Goal: Transaction & Acquisition: Purchase product/service

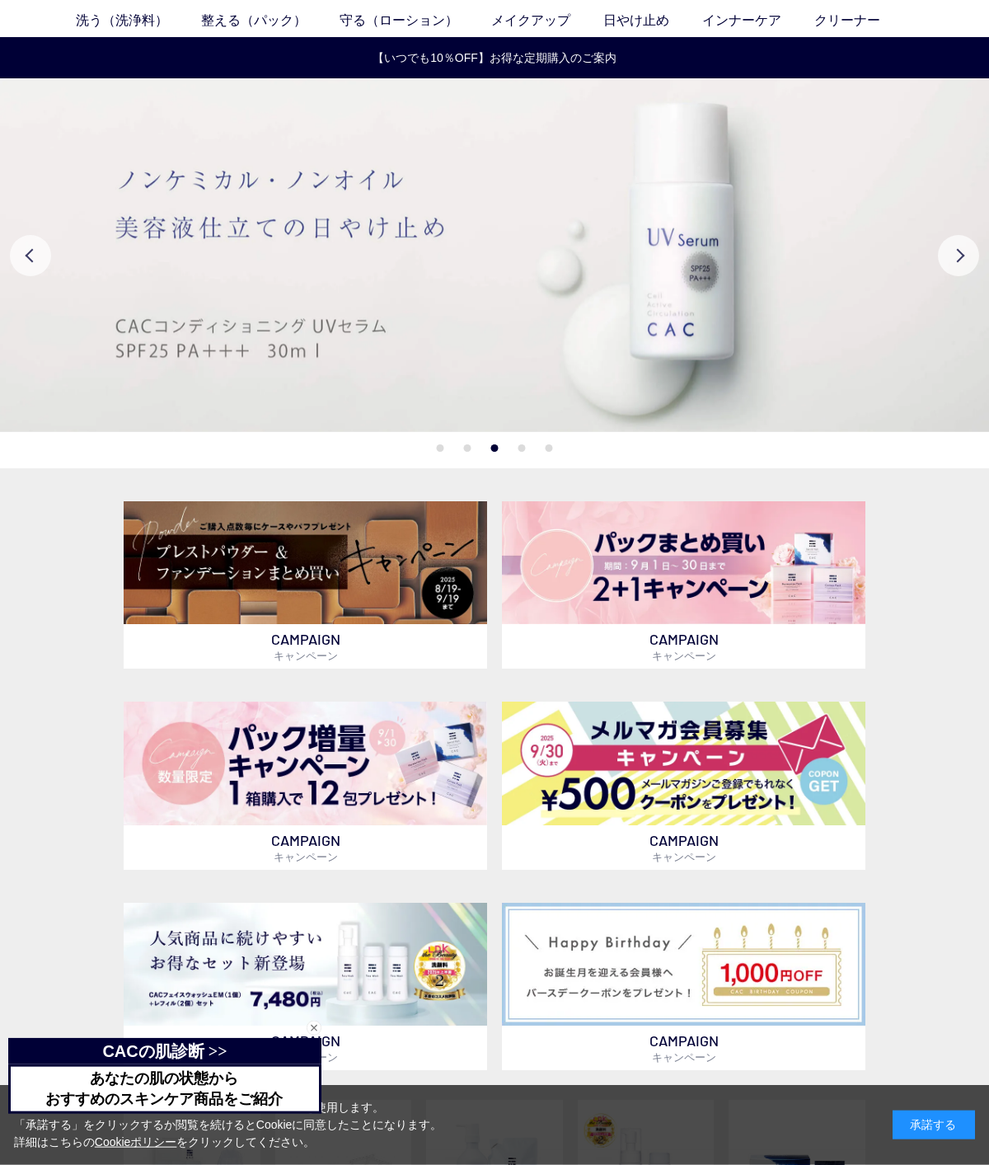
scroll to position [71, 0]
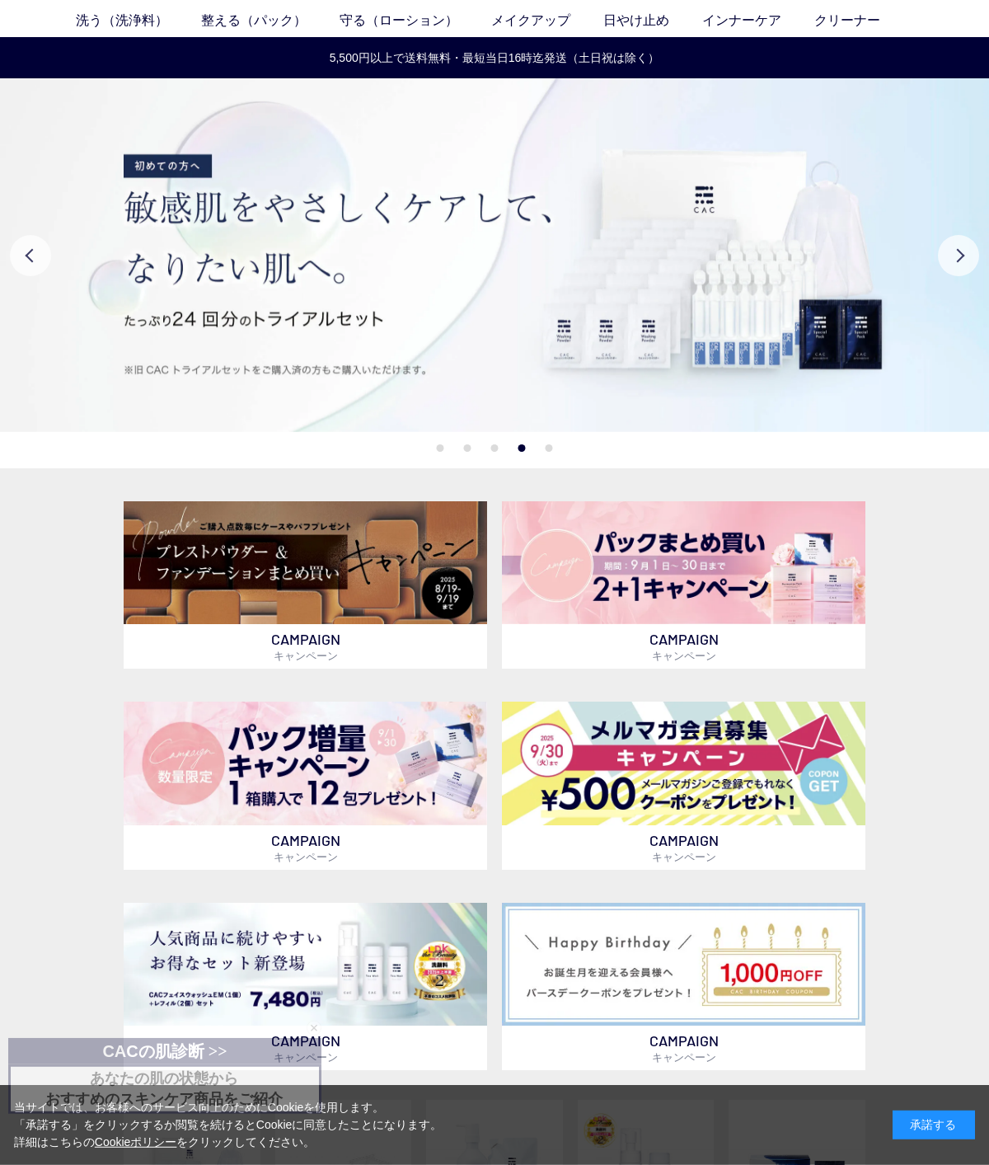
click at [16, 252] on button "Previous" at bounding box center [30, 255] width 41 height 41
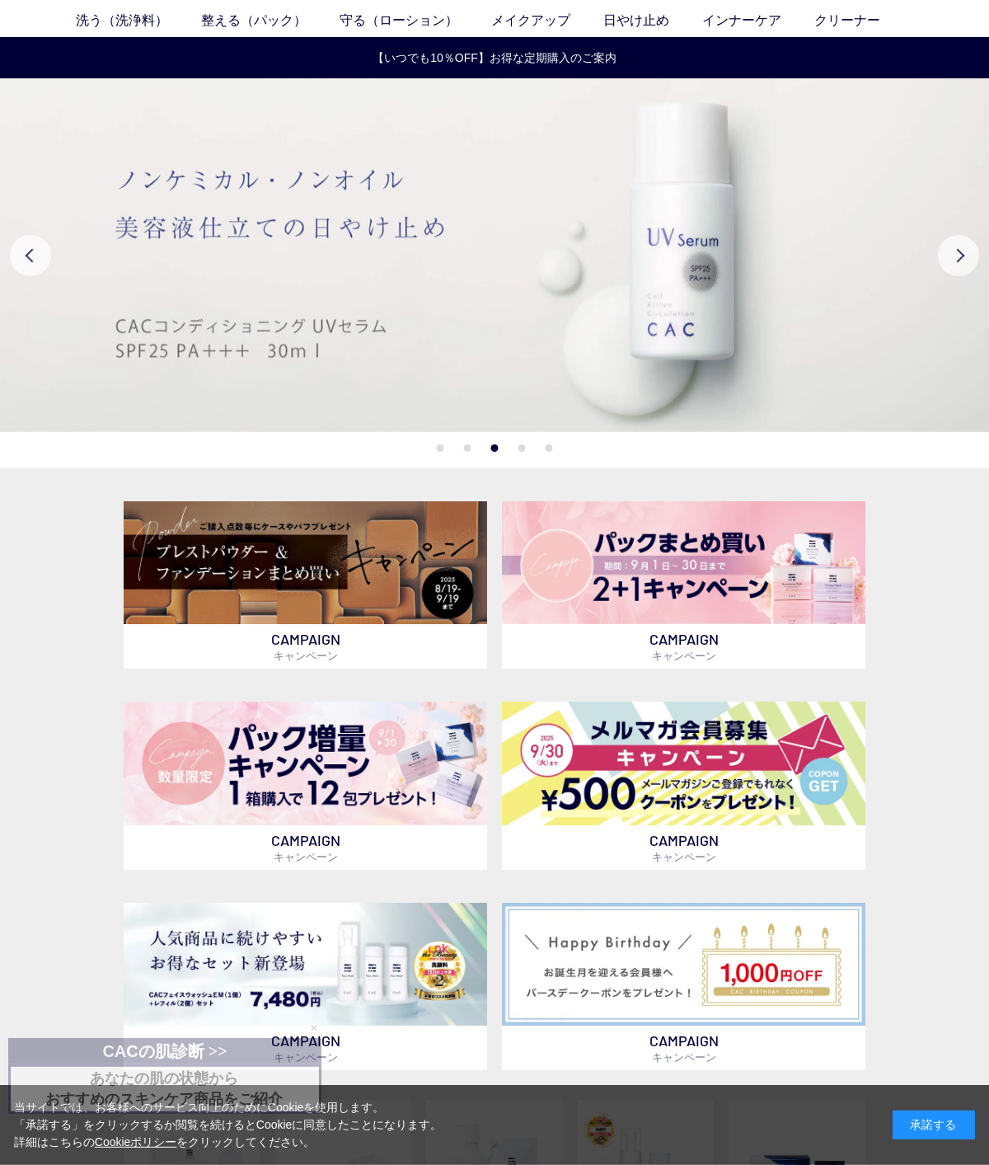
click at [192, 292] on img at bounding box center [494, 255] width 989 height 354
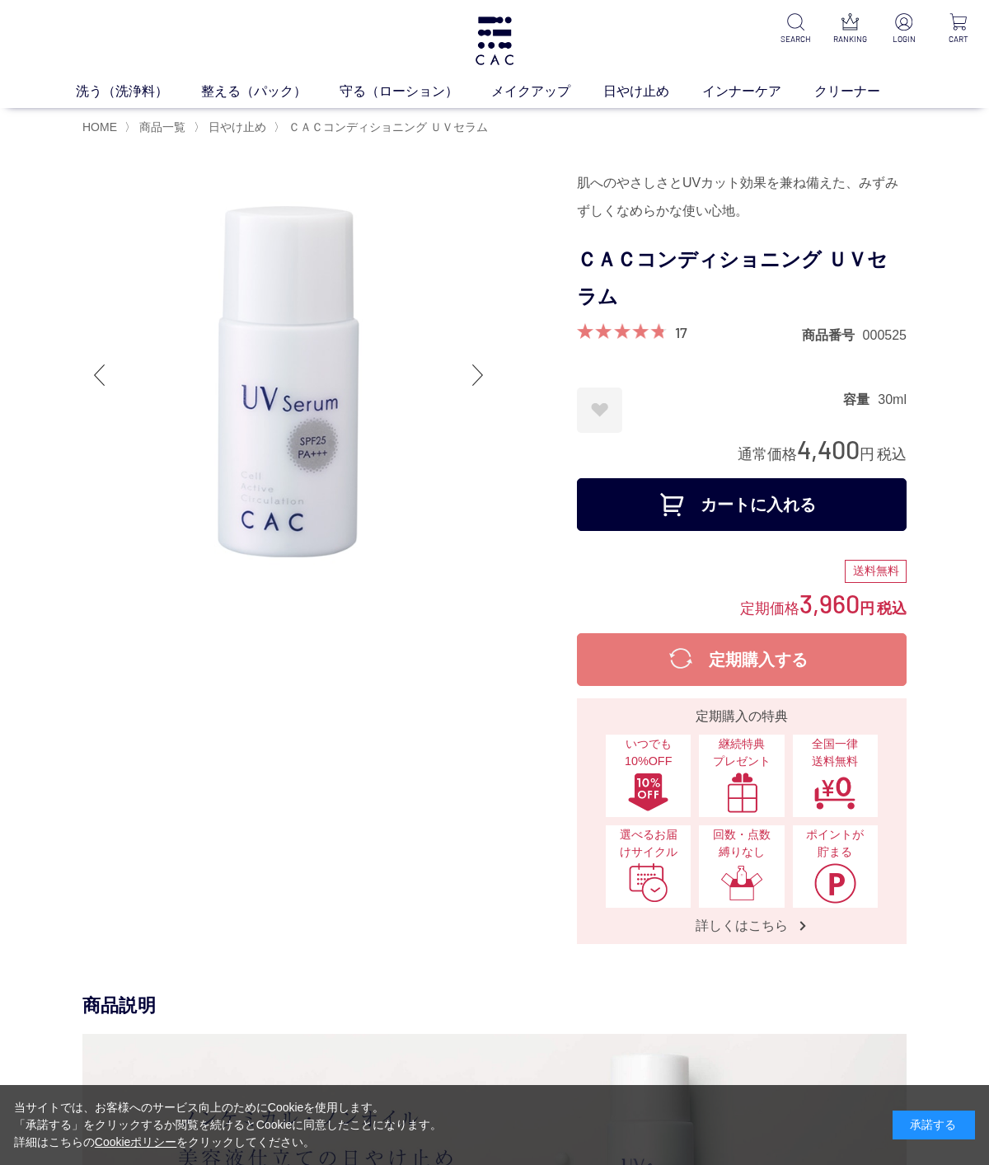
click at [392, 91] on link "守る（ローション）" at bounding box center [416, 92] width 152 height 20
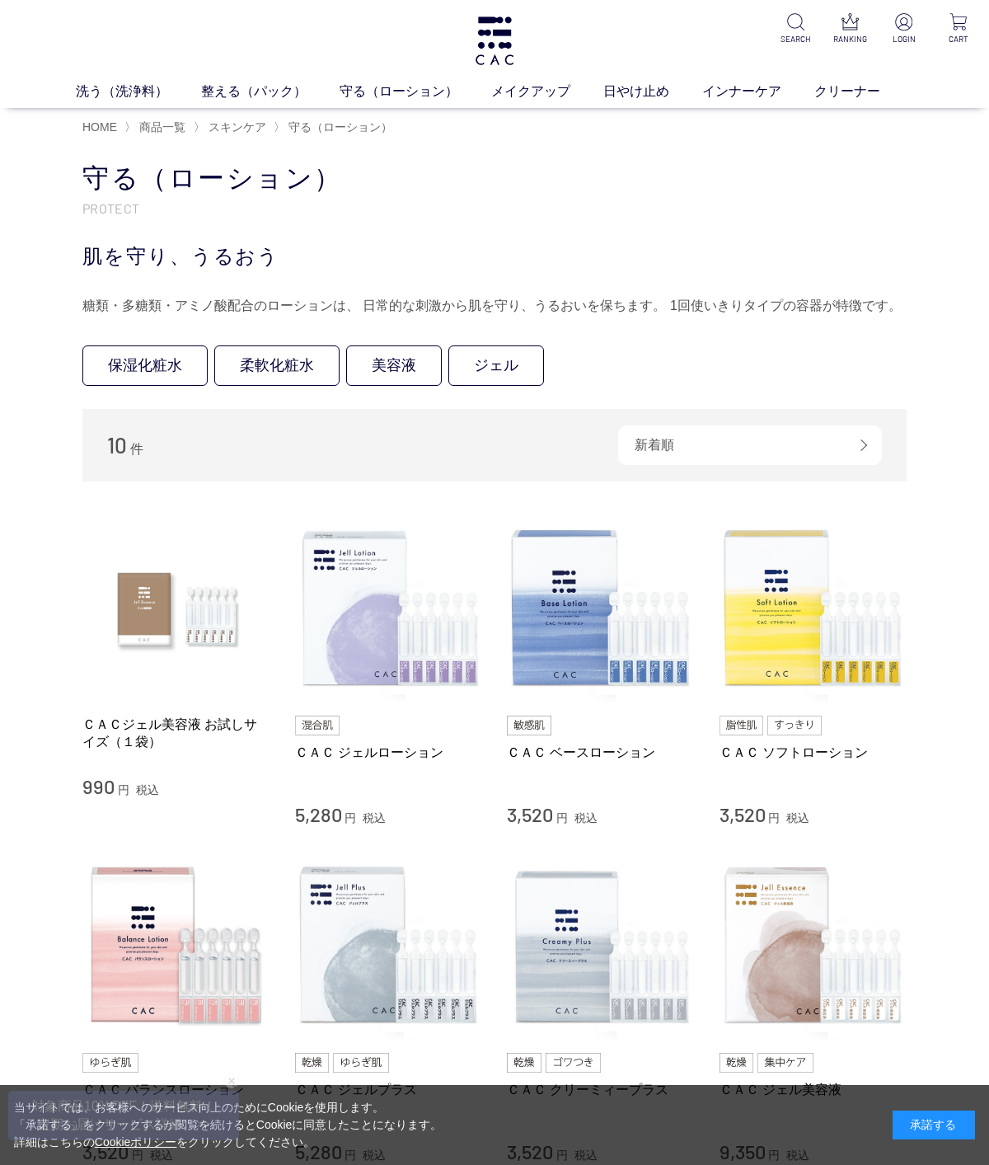
click at [782, 613] on img at bounding box center [814, 608] width 188 height 188
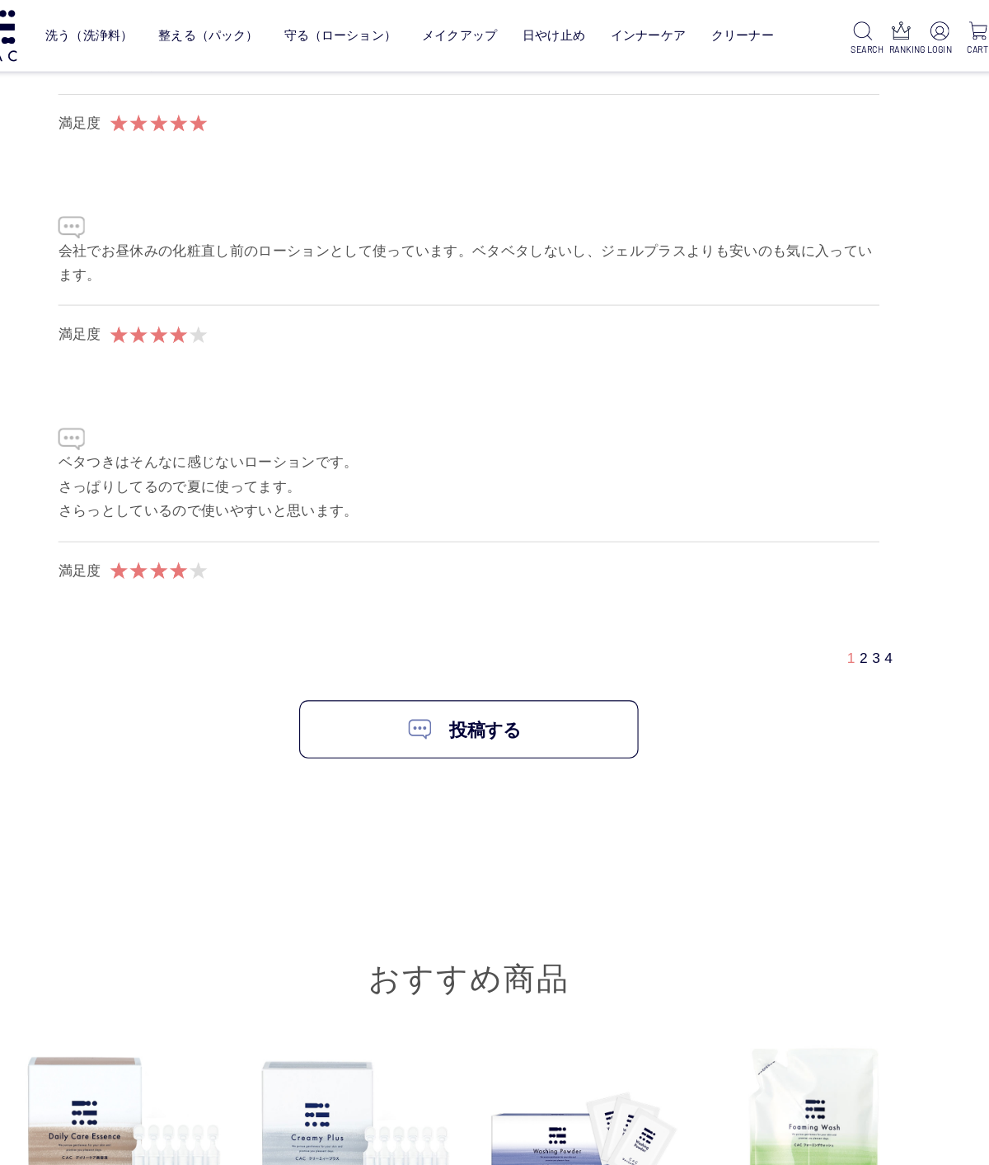
scroll to position [9852, 0]
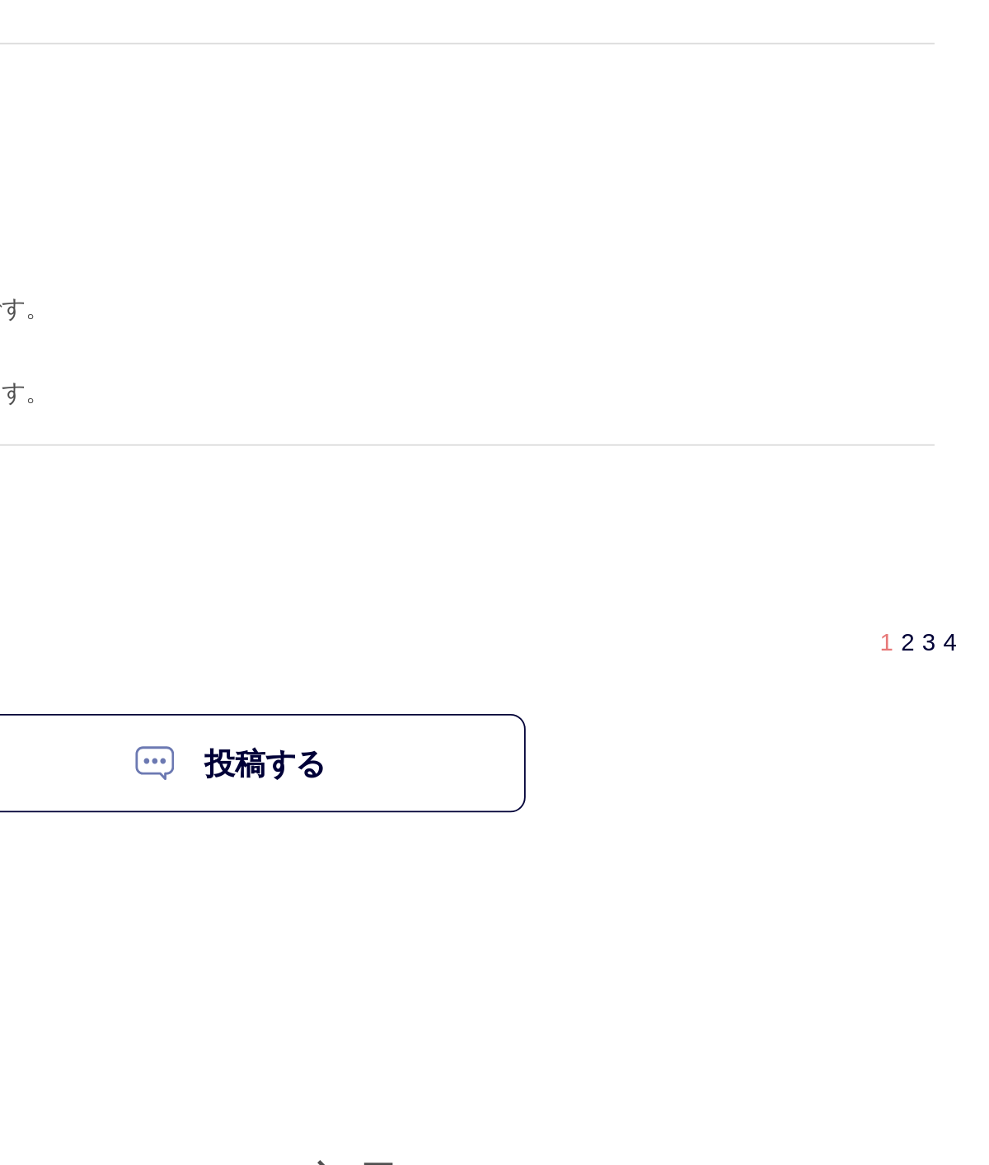
click at [856, 600] on link "2" at bounding box center [859, 607] width 7 height 14
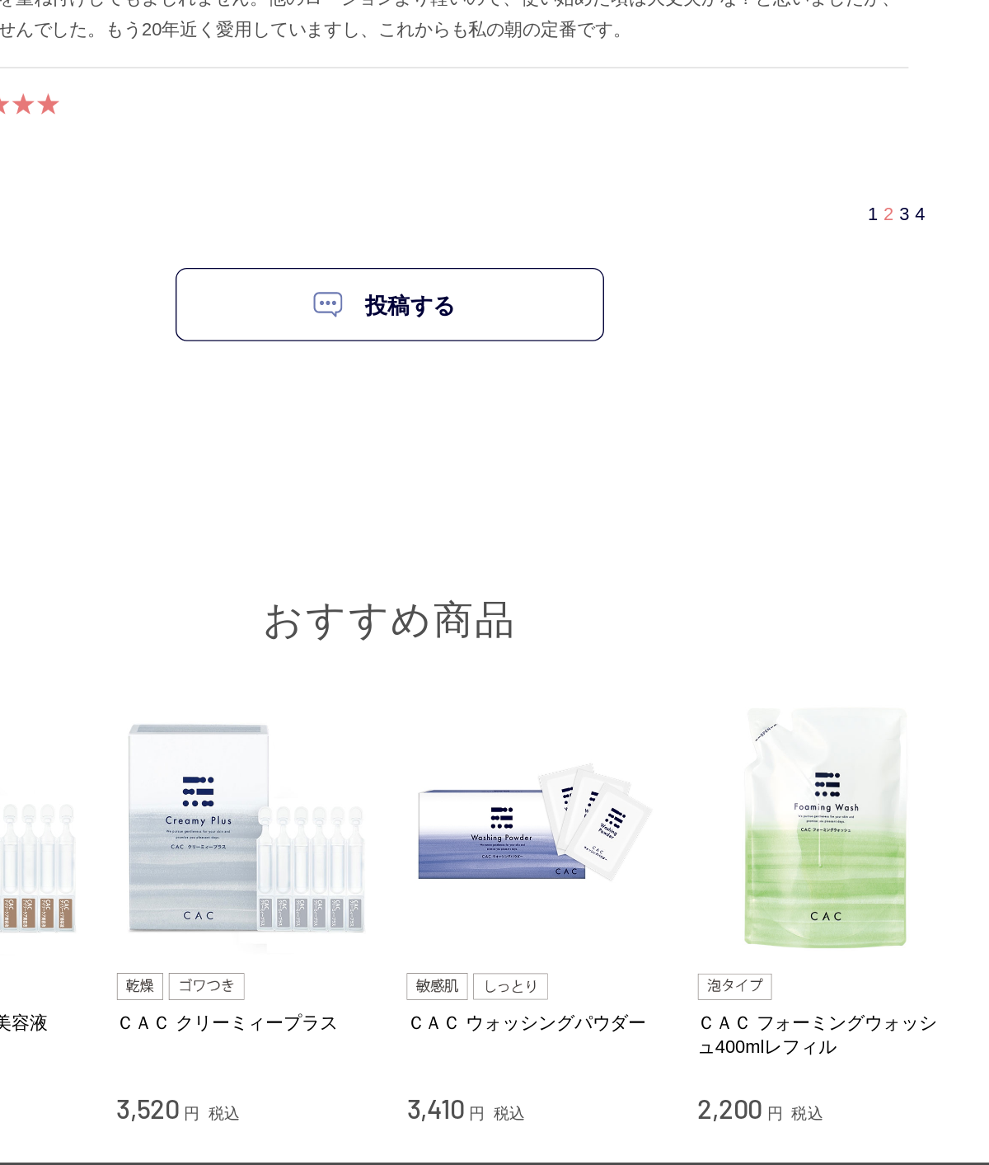
scroll to position [10094, 0]
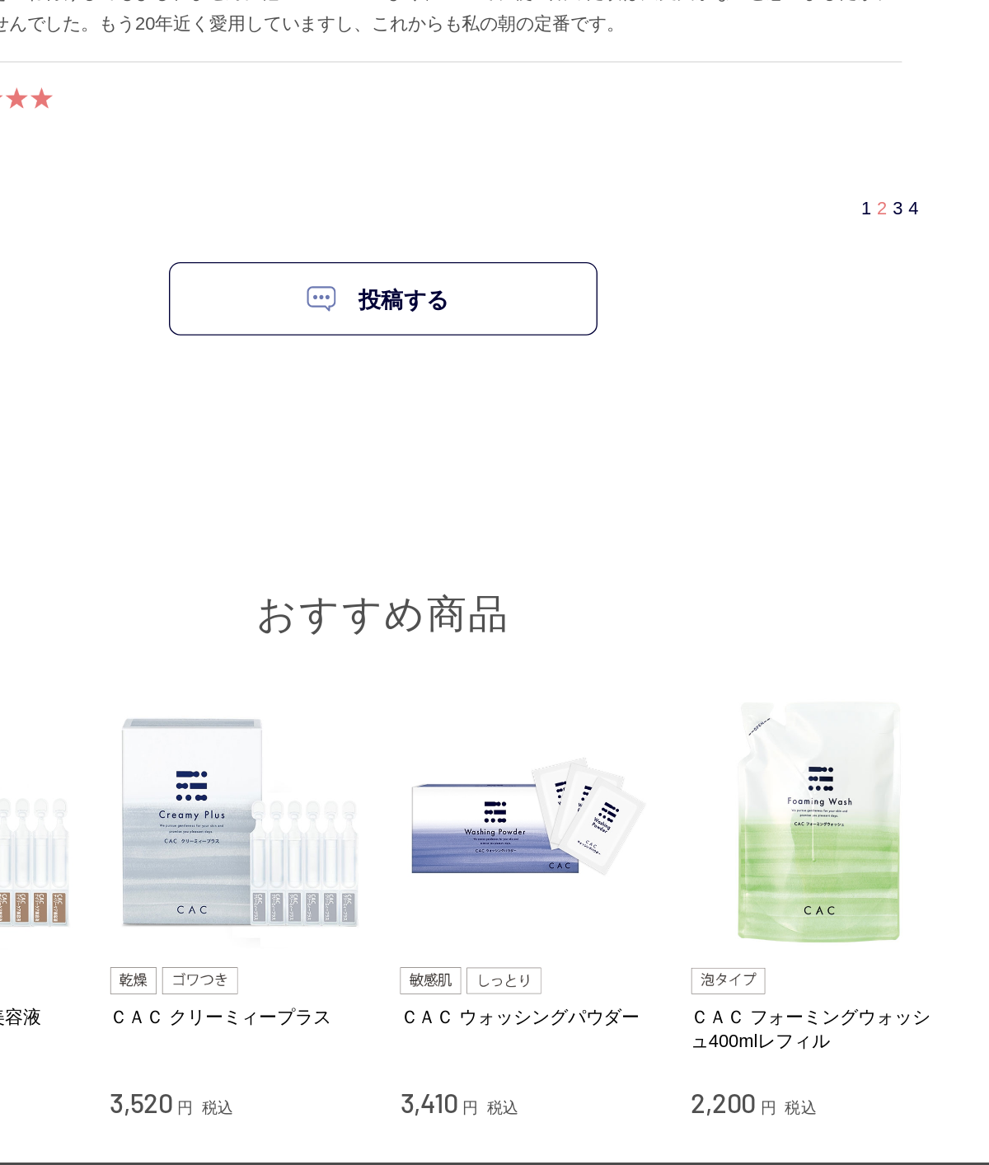
click at [867, 381] on link "3" at bounding box center [870, 388] width 7 height 14
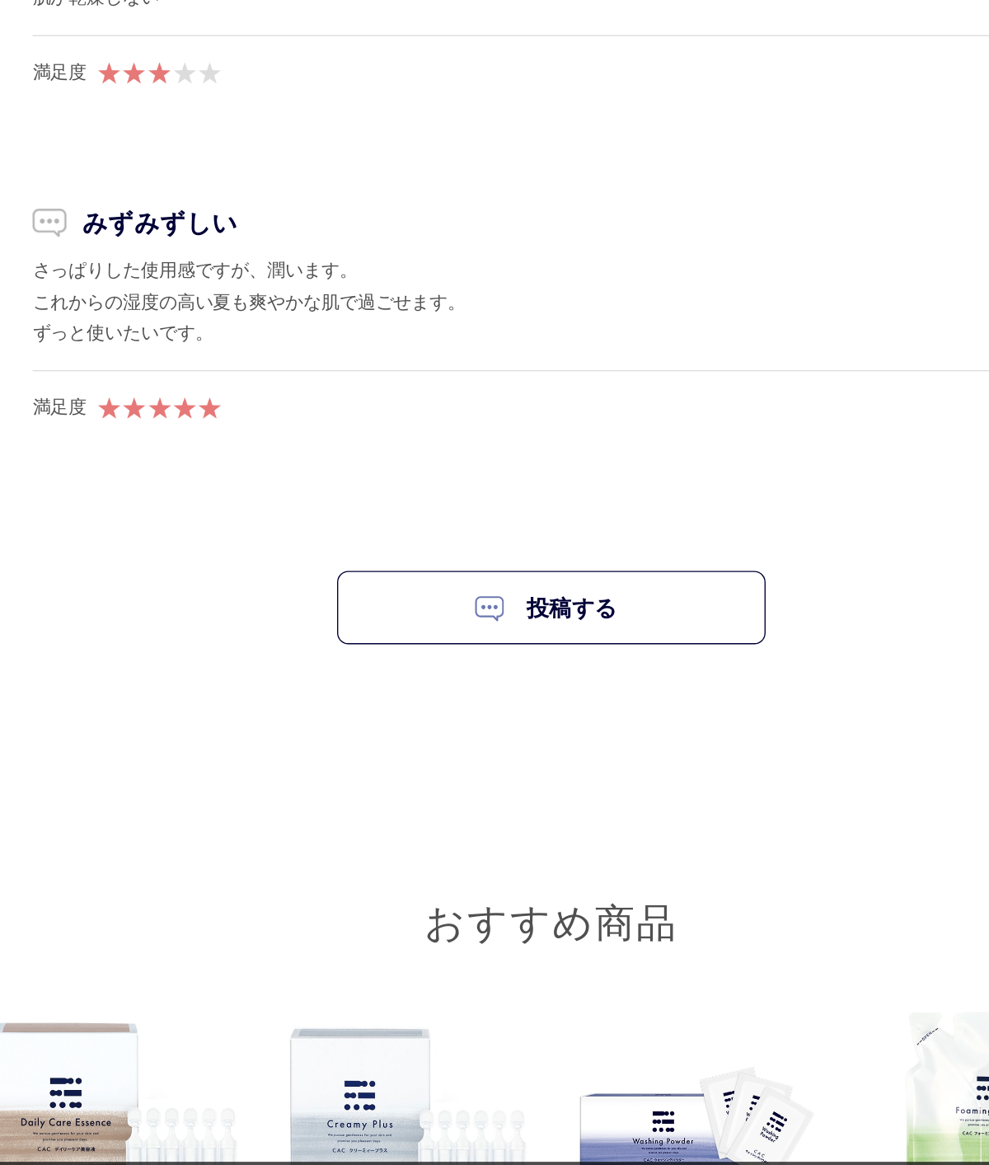
scroll to position [9766, 0]
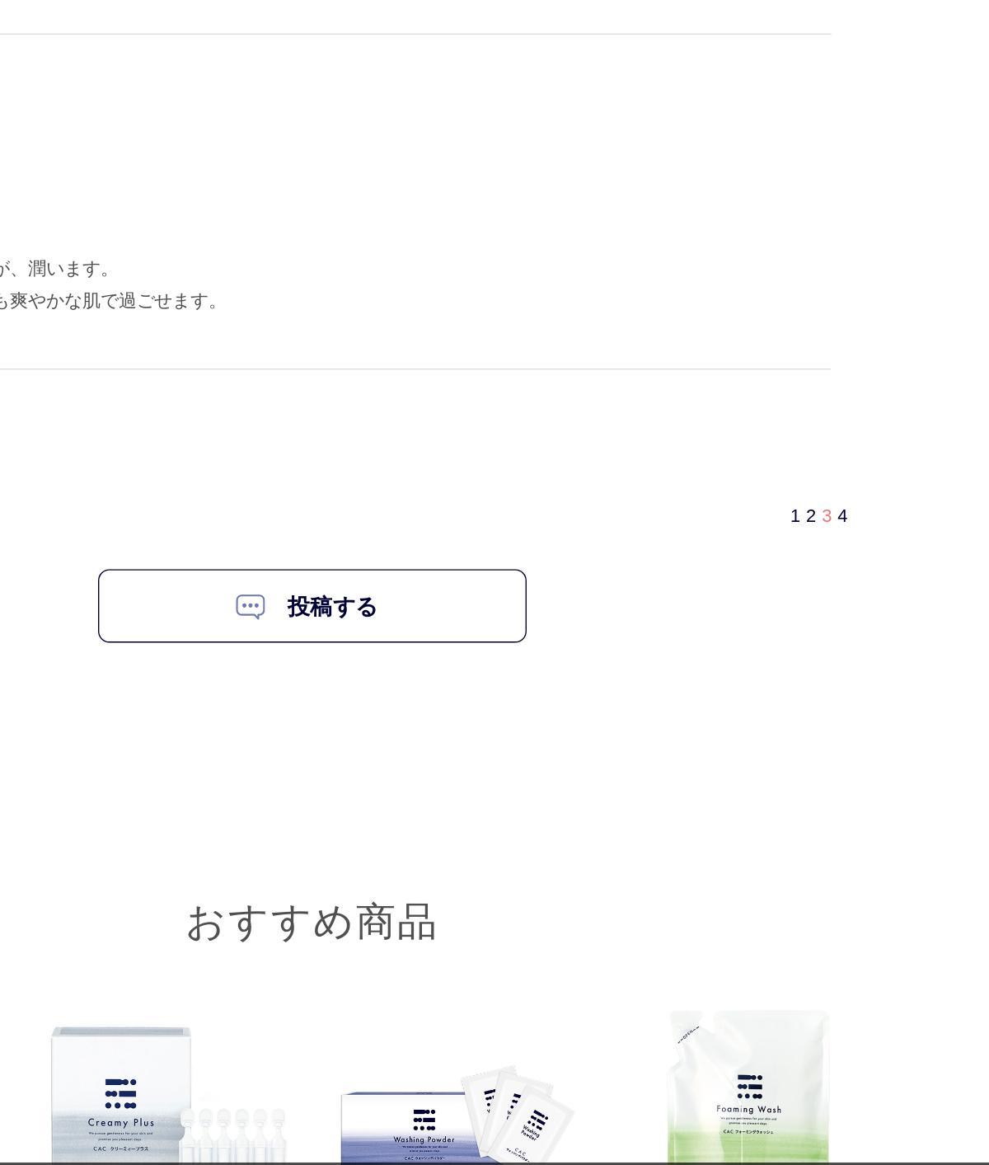
click at [844, 604] on div "1 2 3 4" at bounding box center [873, 612] width 59 height 17
click at [867, 605] on span "3" at bounding box center [870, 612] width 7 height 14
click at [879, 605] on link "4" at bounding box center [882, 612] width 7 height 14
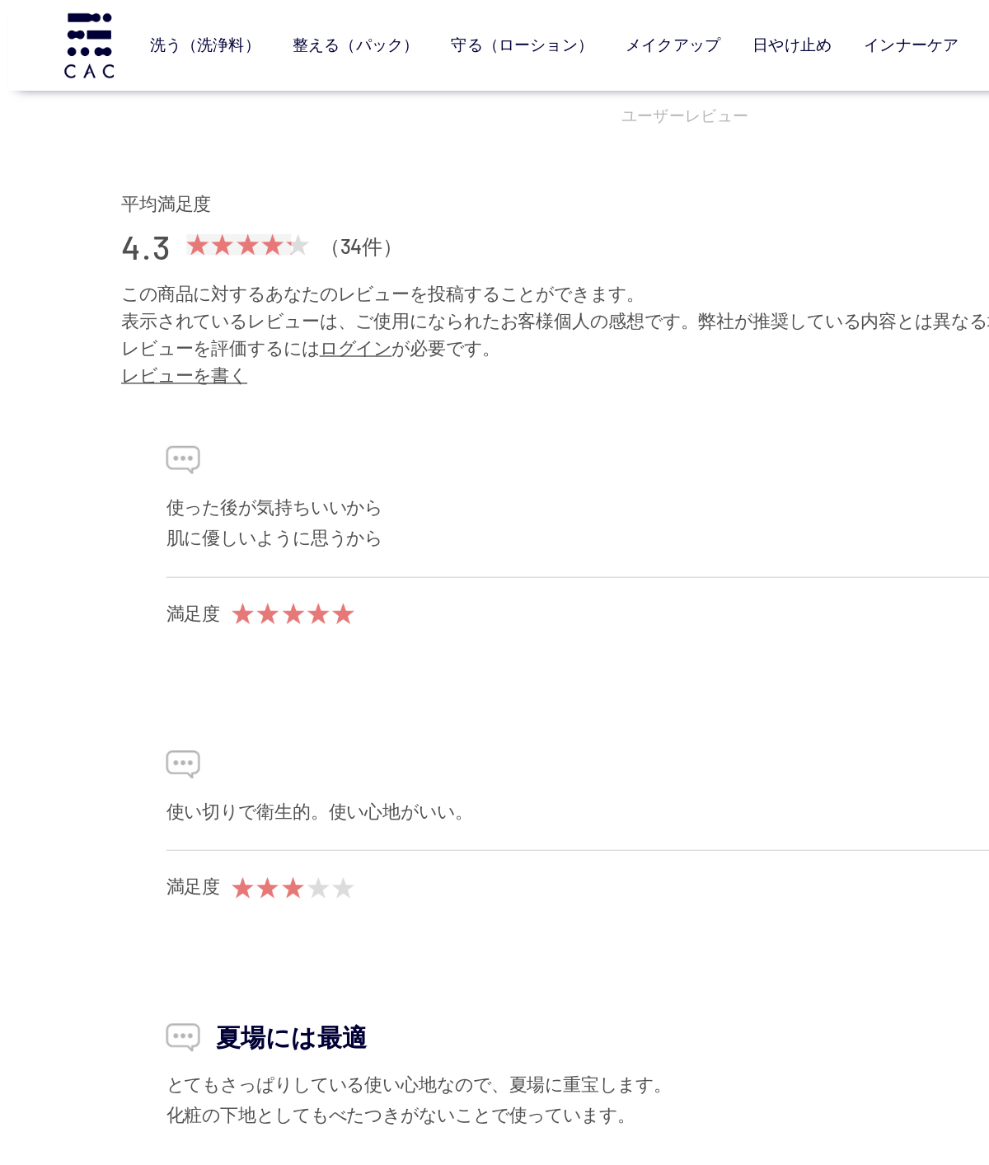
scroll to position [7960, 0]
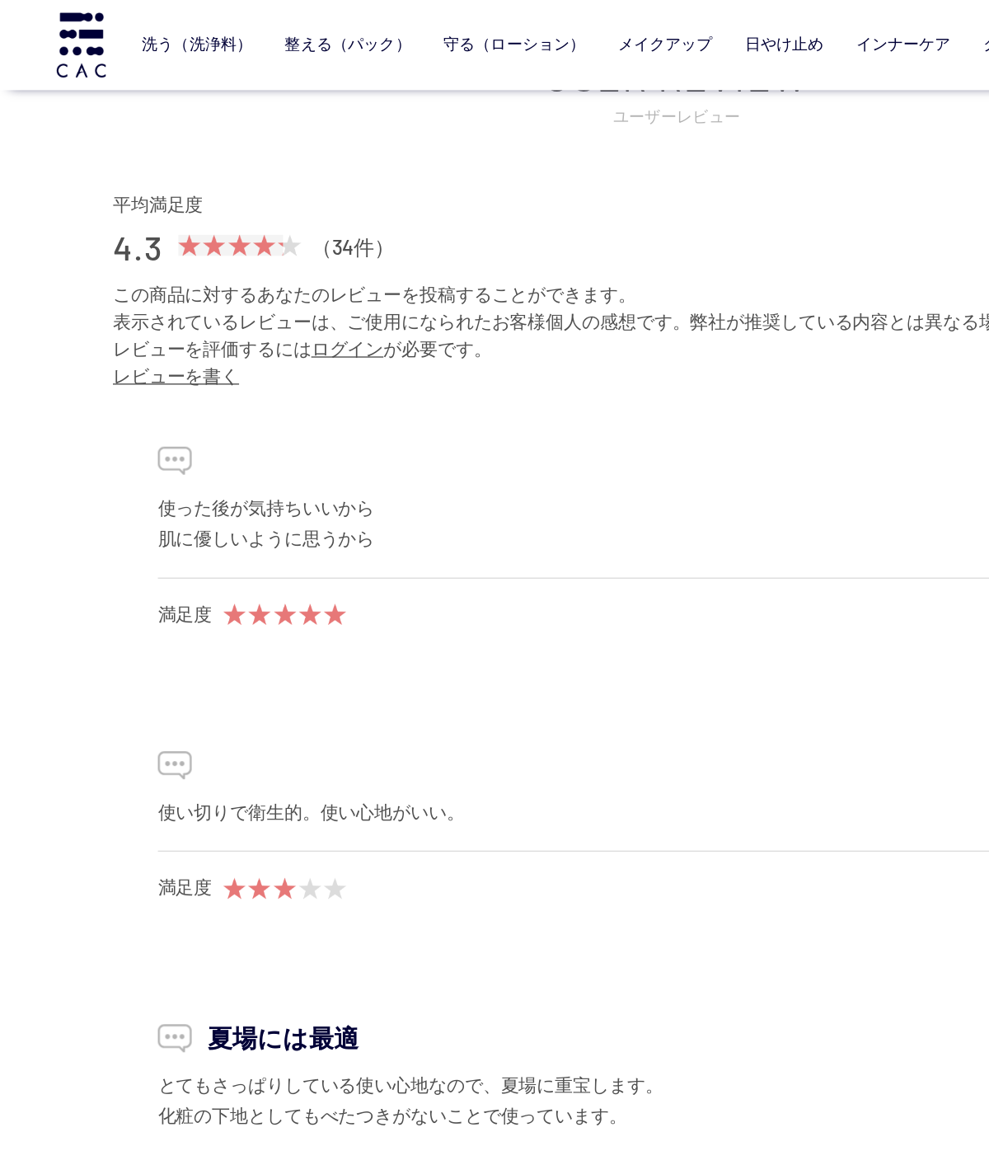
click at [420, 66] on link "柔軟化粧水" at bounding box center [420, 66] width 58 height 13
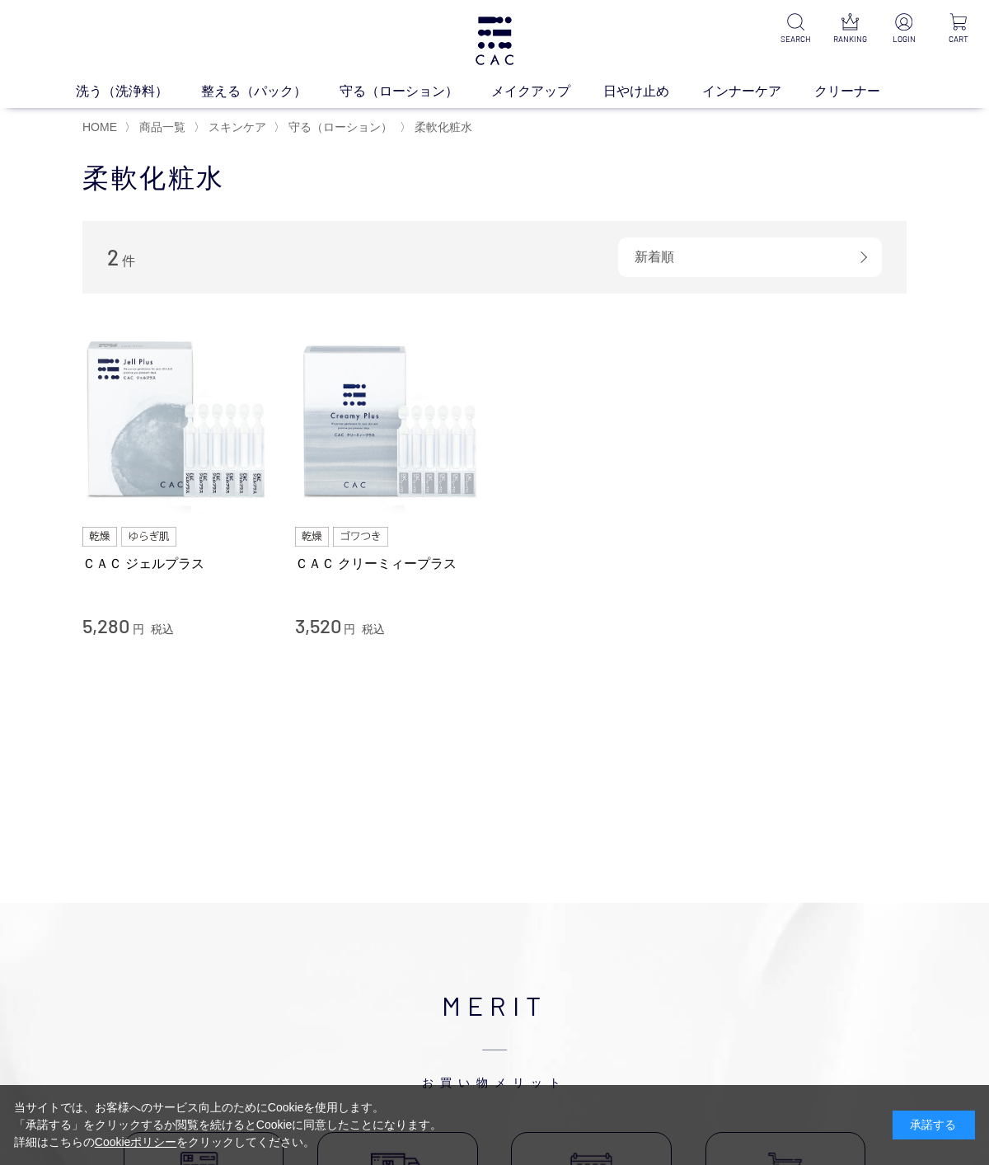
click at [394, 447] on img at bounding box center [389, 420] width 188 height 188
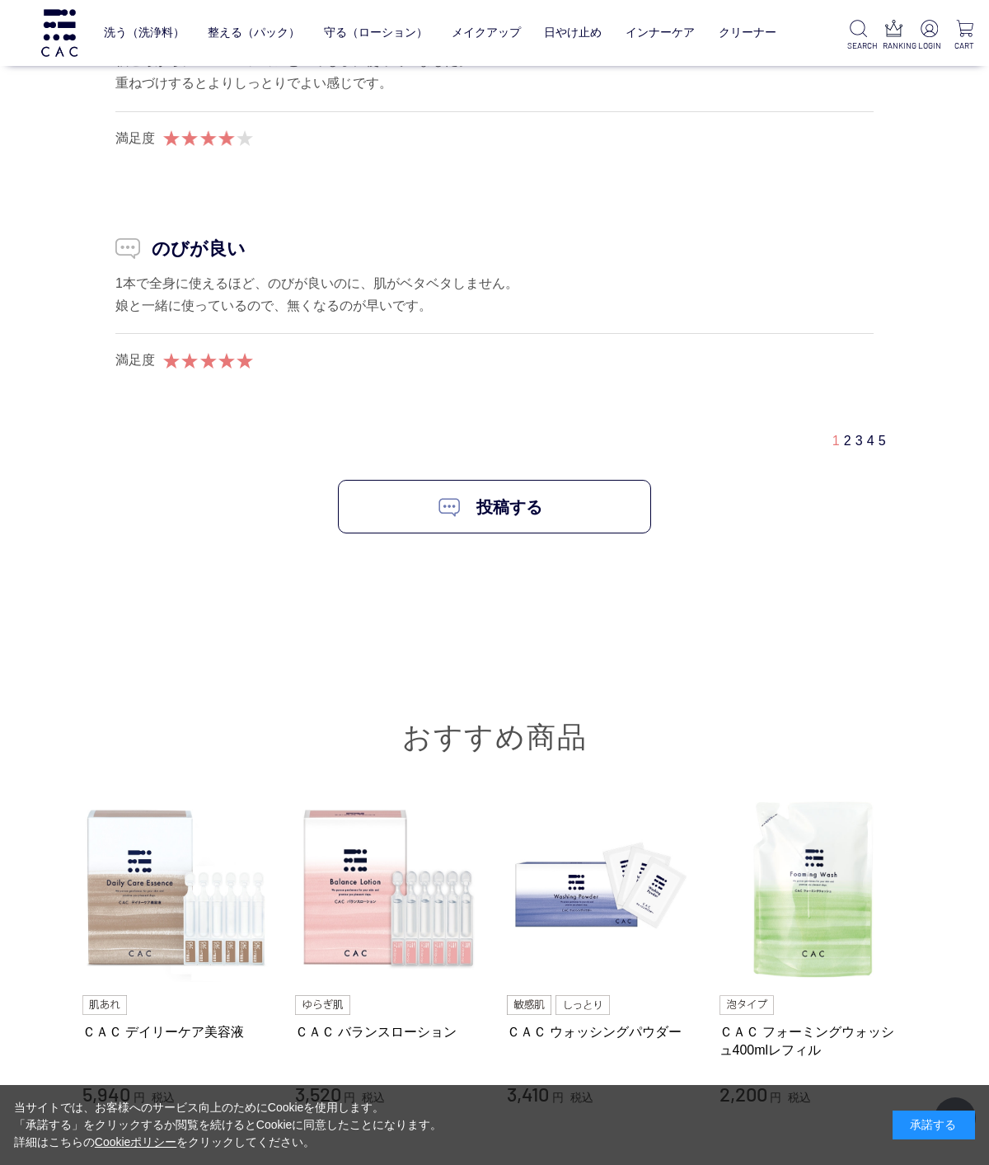
scroll to position [10209, 0]
click at [844, 432] on link "2" at bounding box center [847, 439] width 7 height 14
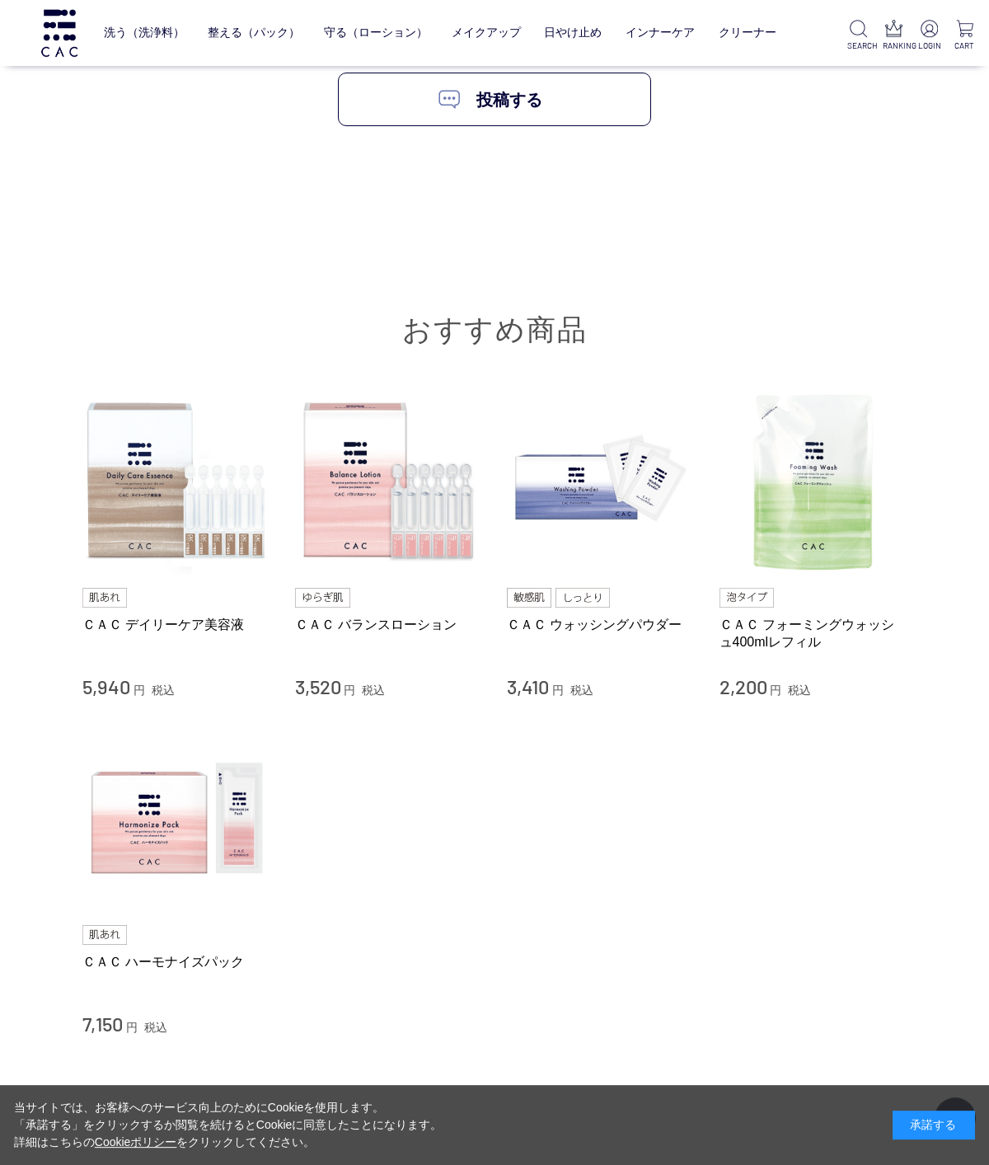
scroll to position [10524, 0]
click at [802, 495] on img at bounding box center [814, 481] width 188 height 188
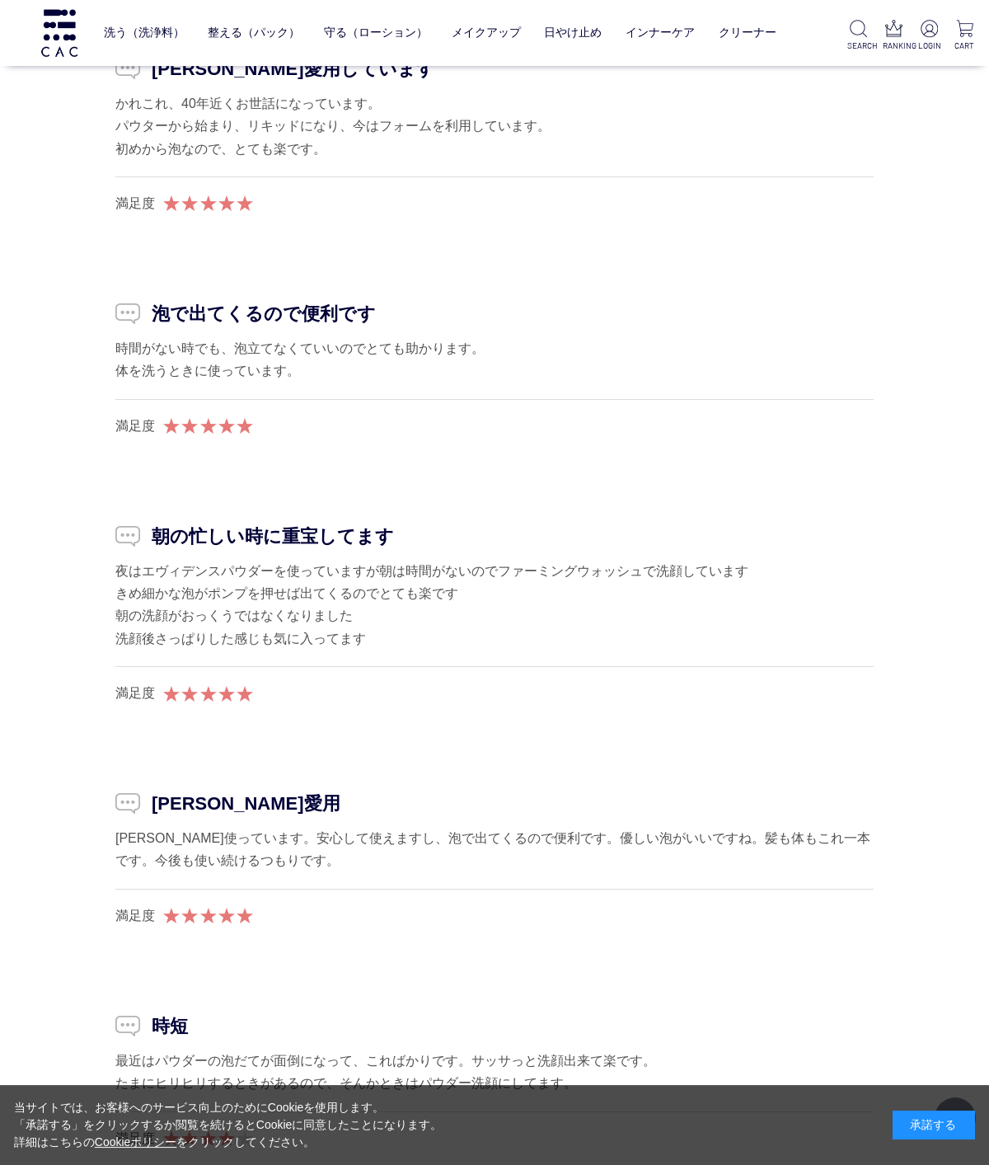
scroll to position [3373, 0]
click at [175, 481] on ul "優しい泡で全身洗えます 15年以上愛用してます。最初の頃はけっこう大きな泡立て機械？がお風呂でかさばってジャマでした。今は泡立てポンプも小さくて楽ちんですね！…" at bounding box center [494, 247] width 824 height 2359
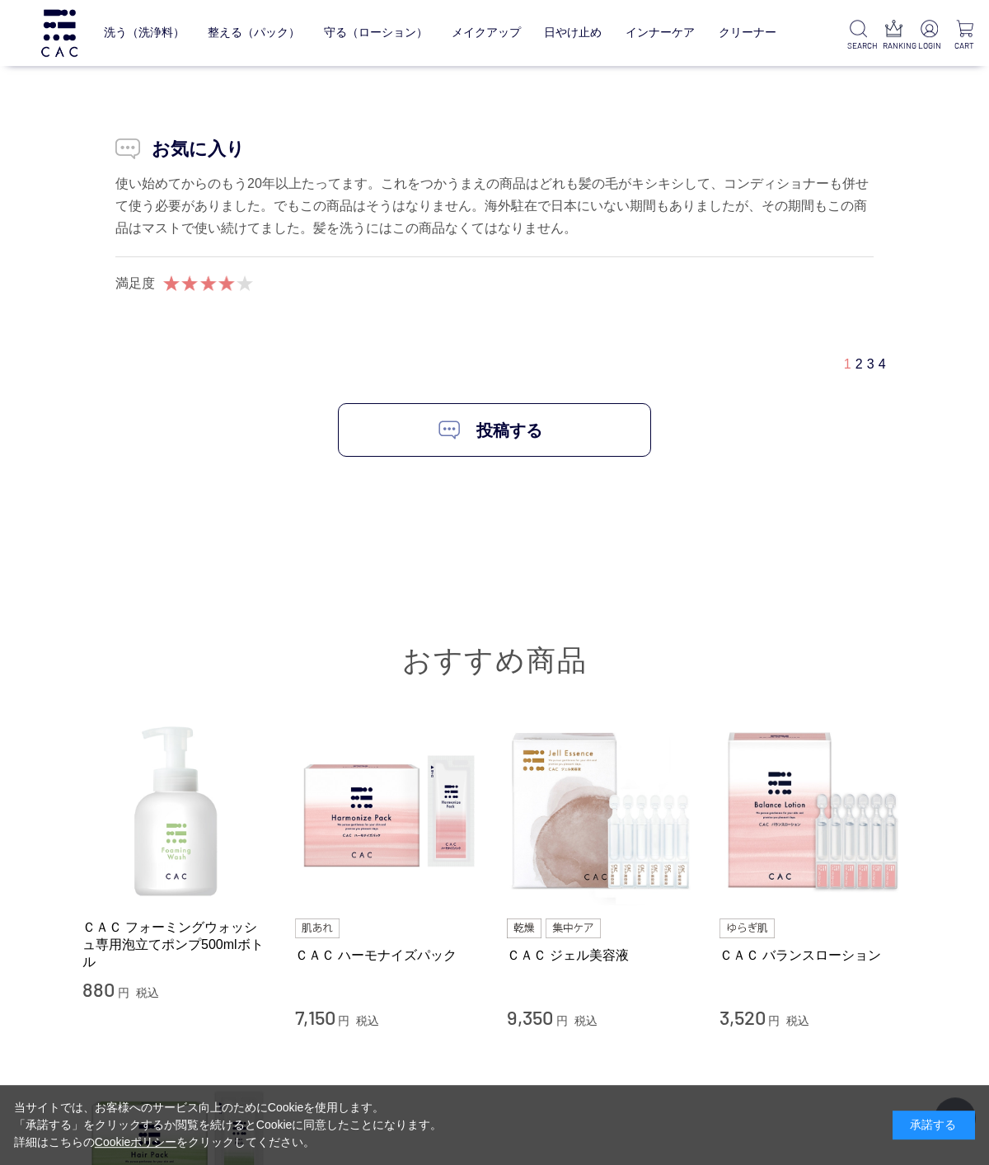
scroll to position [4473, 0]
click at [856, 357] on link "2" at bounding box center [859, 364] width 7 height 14
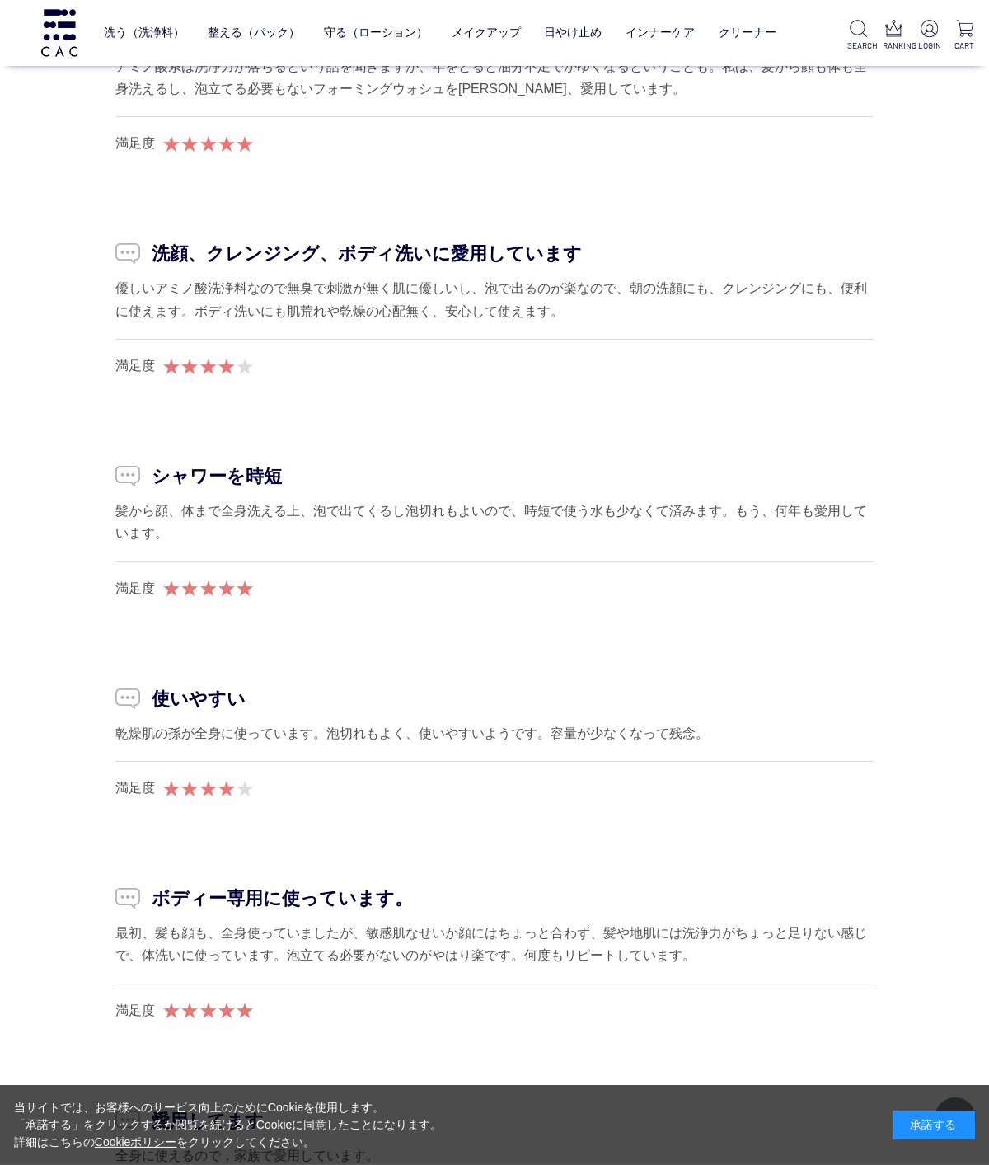
scroll to position [2677, 0]
click at [86, 630] on ul "泡立て不要なので使いやすい 専用ポンプできめ細かな泡がすぐ出てくるので、使いやすい。 最近ニキビが気になる高校生の息子も使用しています。 満足度 時短でお湯の…" at bounding box center [494, 871] width 824 height 2214
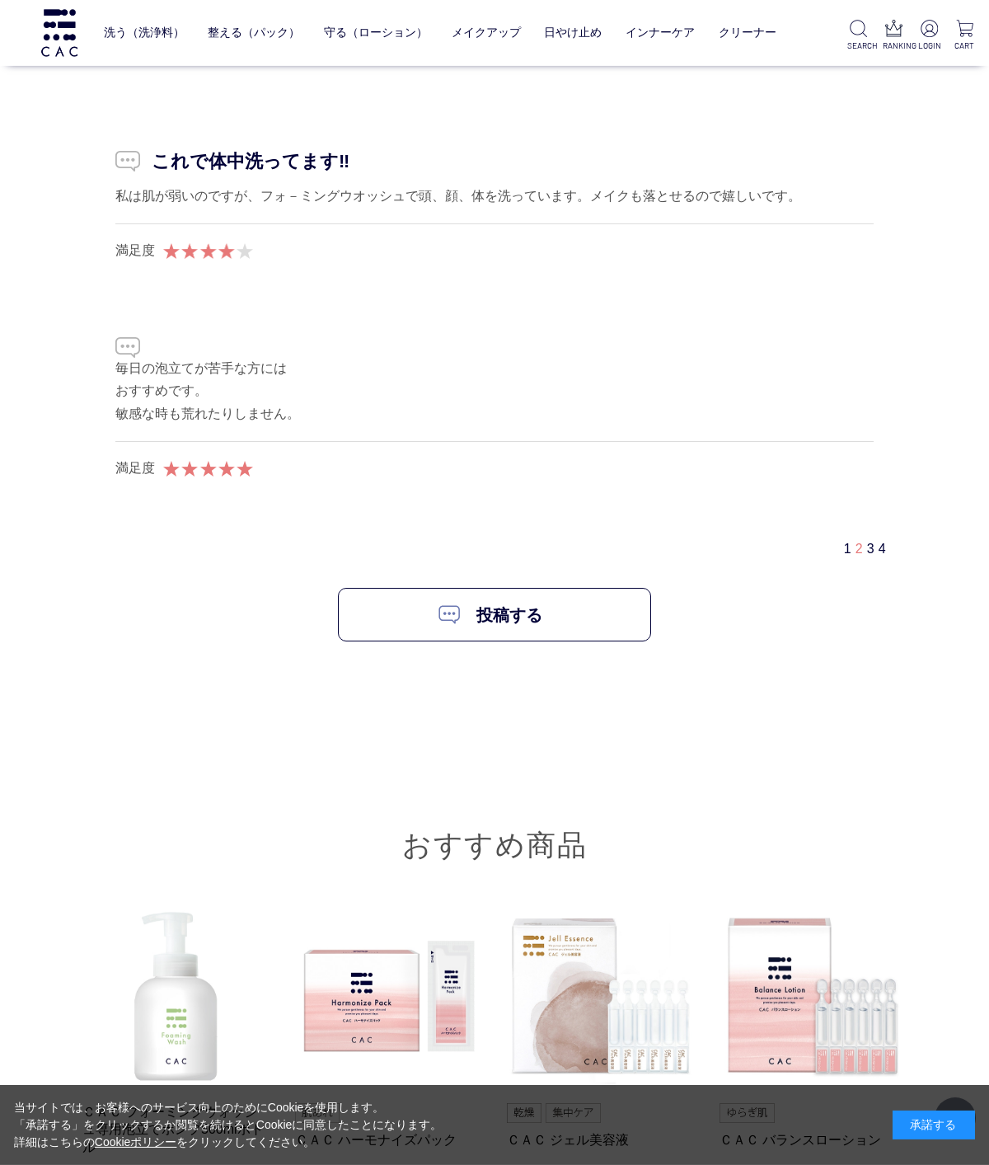
scroll to position [4144, 0]
click at [867, 544] on link "3" at bounding box center [870, 548] width 7 height 14
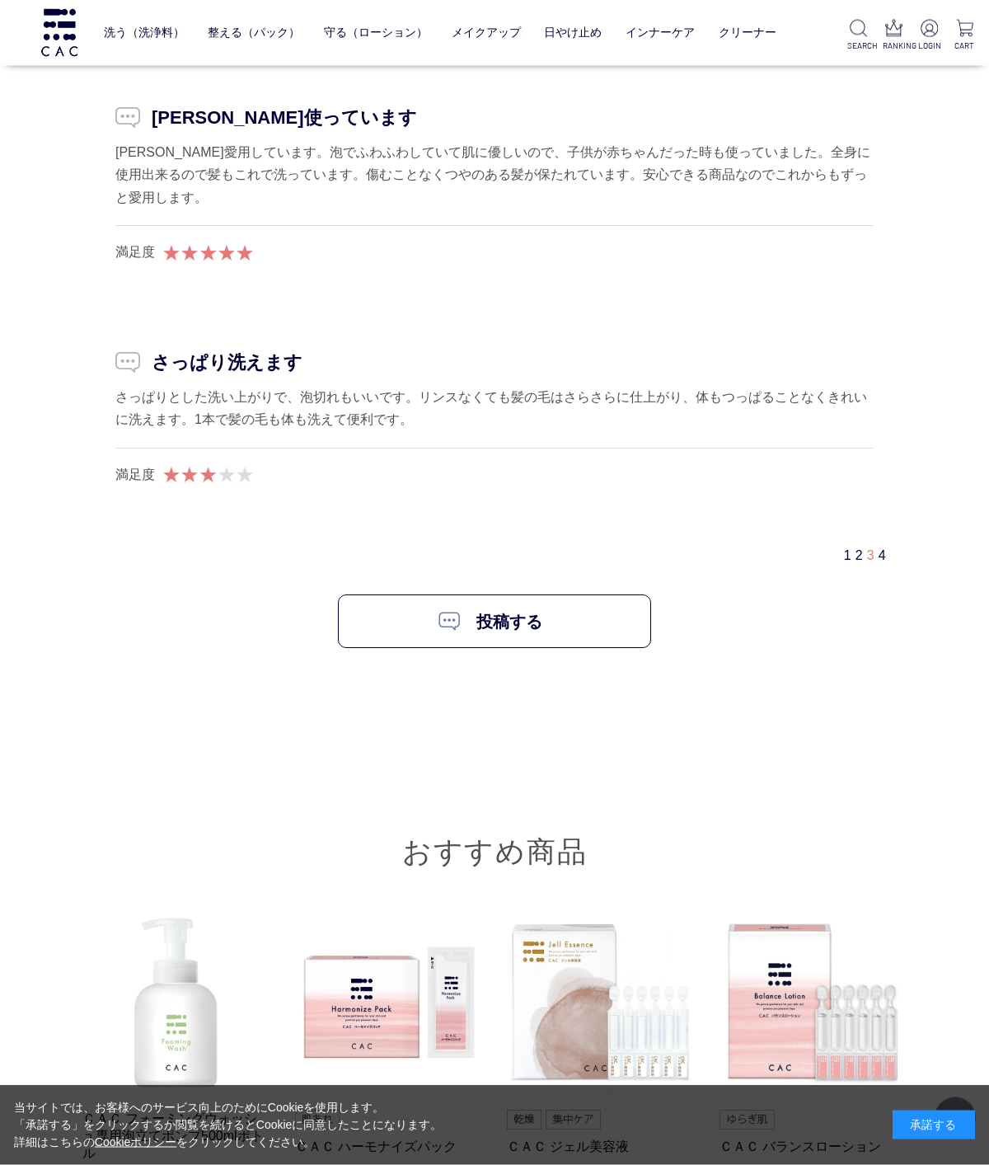
scroll to position [4337, 0]
click at [871, 547] on span "3" at bounding box center [870, 554] width 7 height 14
click at [879, 547] on link "4" at bounding box center [882, 554] width 7 height 14
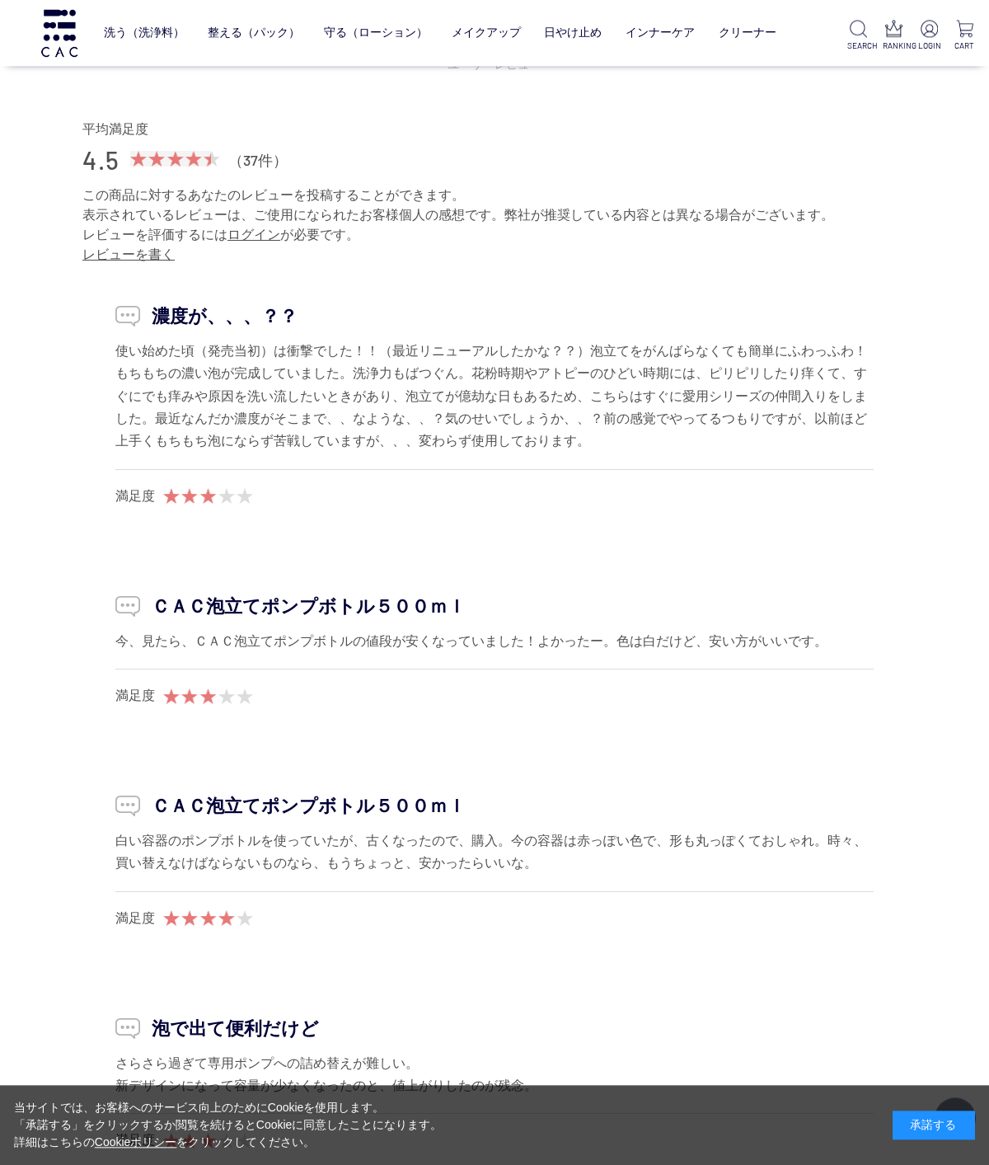
scroll to position [2167, 0]
click at [82, 300] on div "USER REVIEW ユーザーレビュー 平均満足度 4.5 （37件） この商品に対するあなたのレビューを投稿することができます。 表示されているレビューは…" at bounding box center [494, 1025] width 824 height 2154
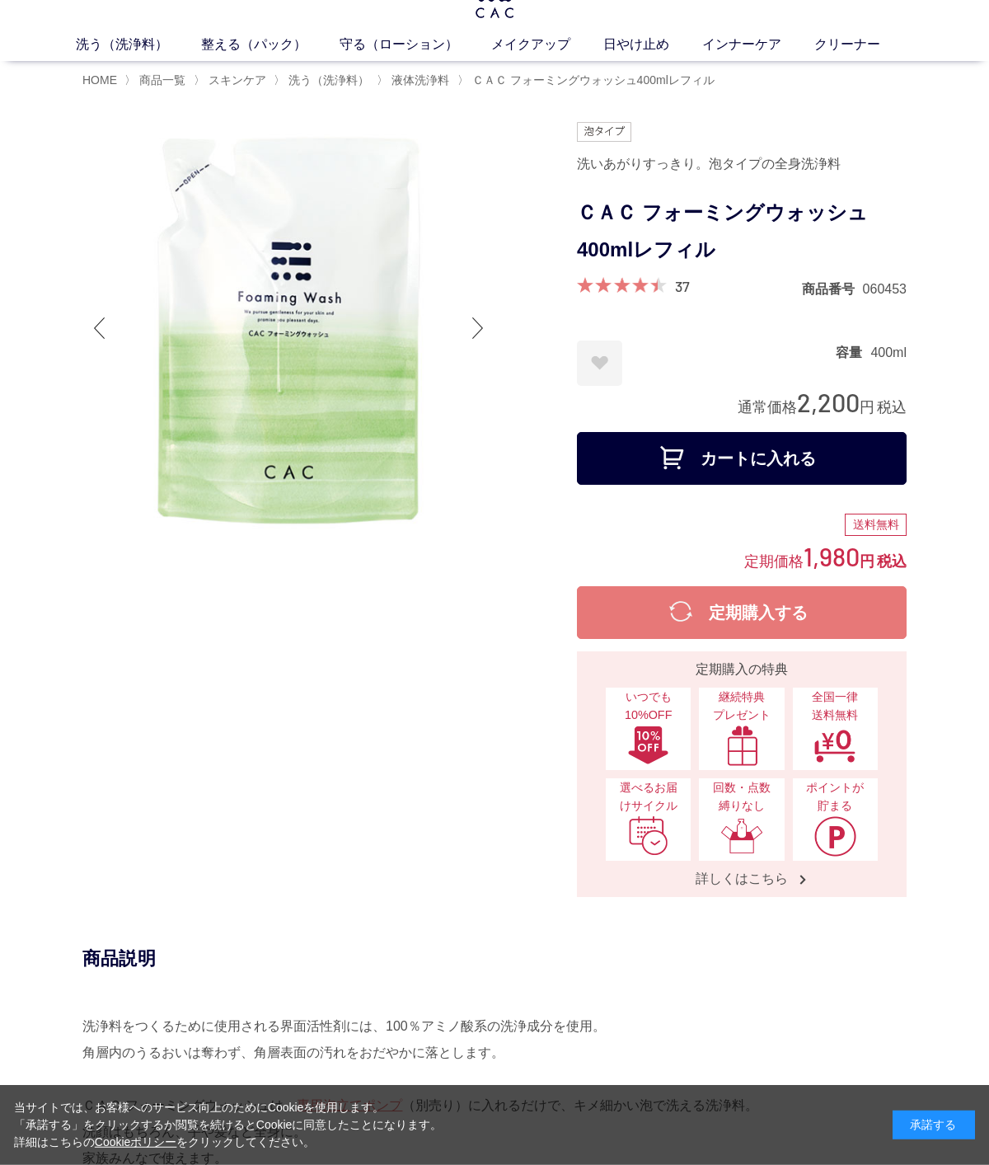
scroll to position [0, 0]
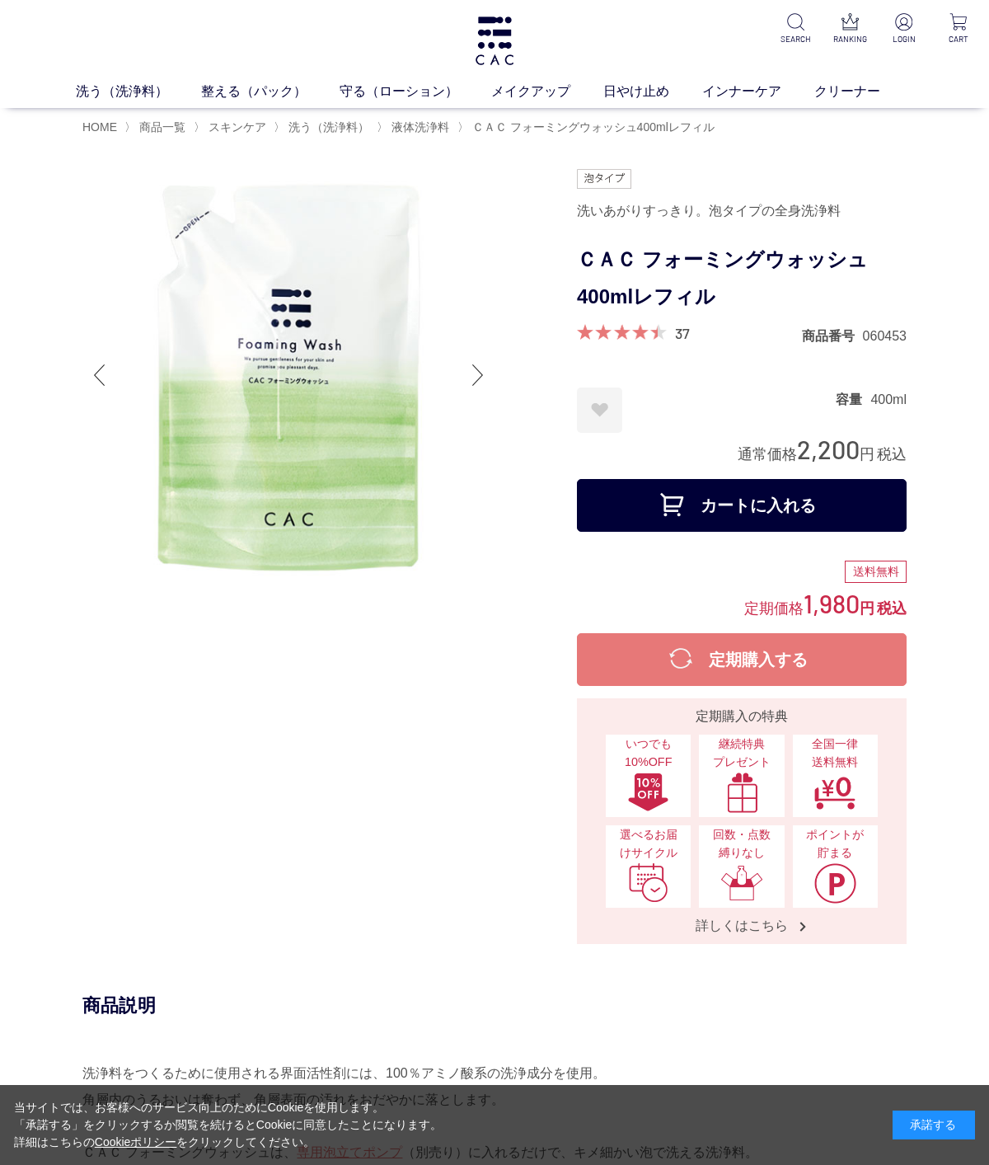
click at [107, 77] on div "洗う（洗浄料） 液体洗浄料 パウダー洗浄料 泡洗顔料 グッズ 整える（パック） フェイスパック ヘアパック 守る（ローション） 保湿化粧水 柔軟化粧水 美容液…" at bounding box center [494, 54] width 989 height 108
click at [106, 82] on link "洗う（洗浄料）" at bounding box center [138, 92] width 125 height 20
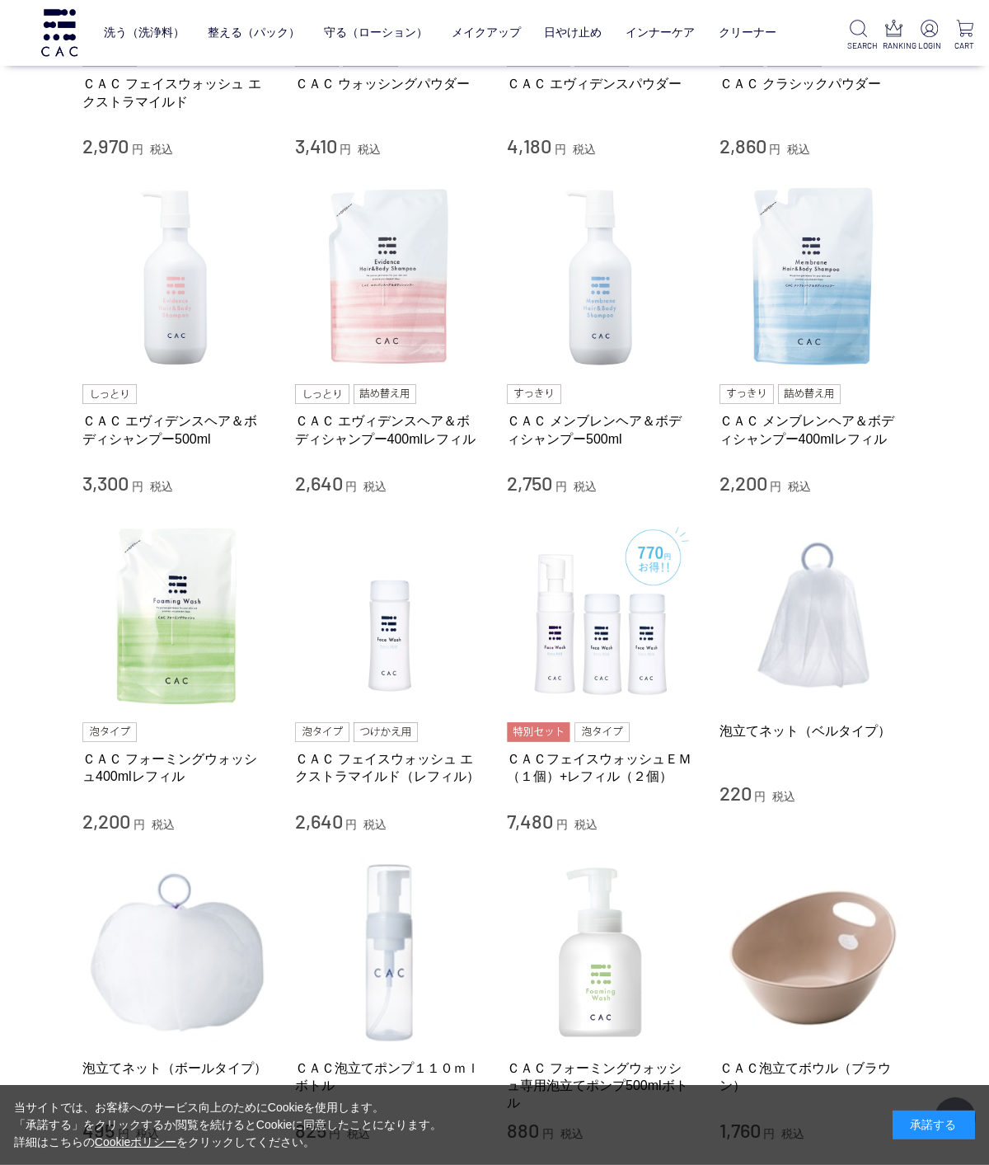
scroll to position [594, 0]
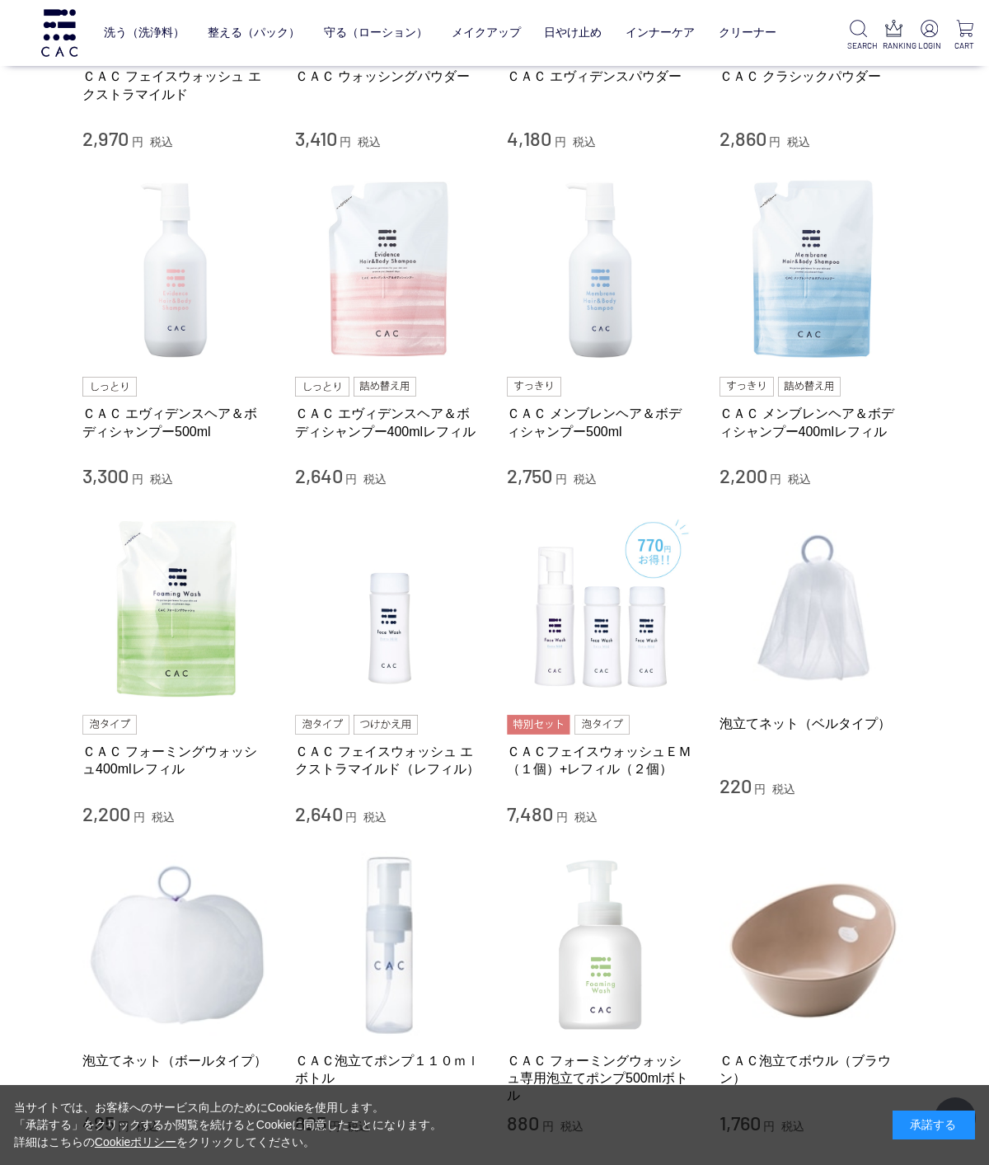
click at [378, 279] on img at bounding box center [389, 270] width 188 height 188
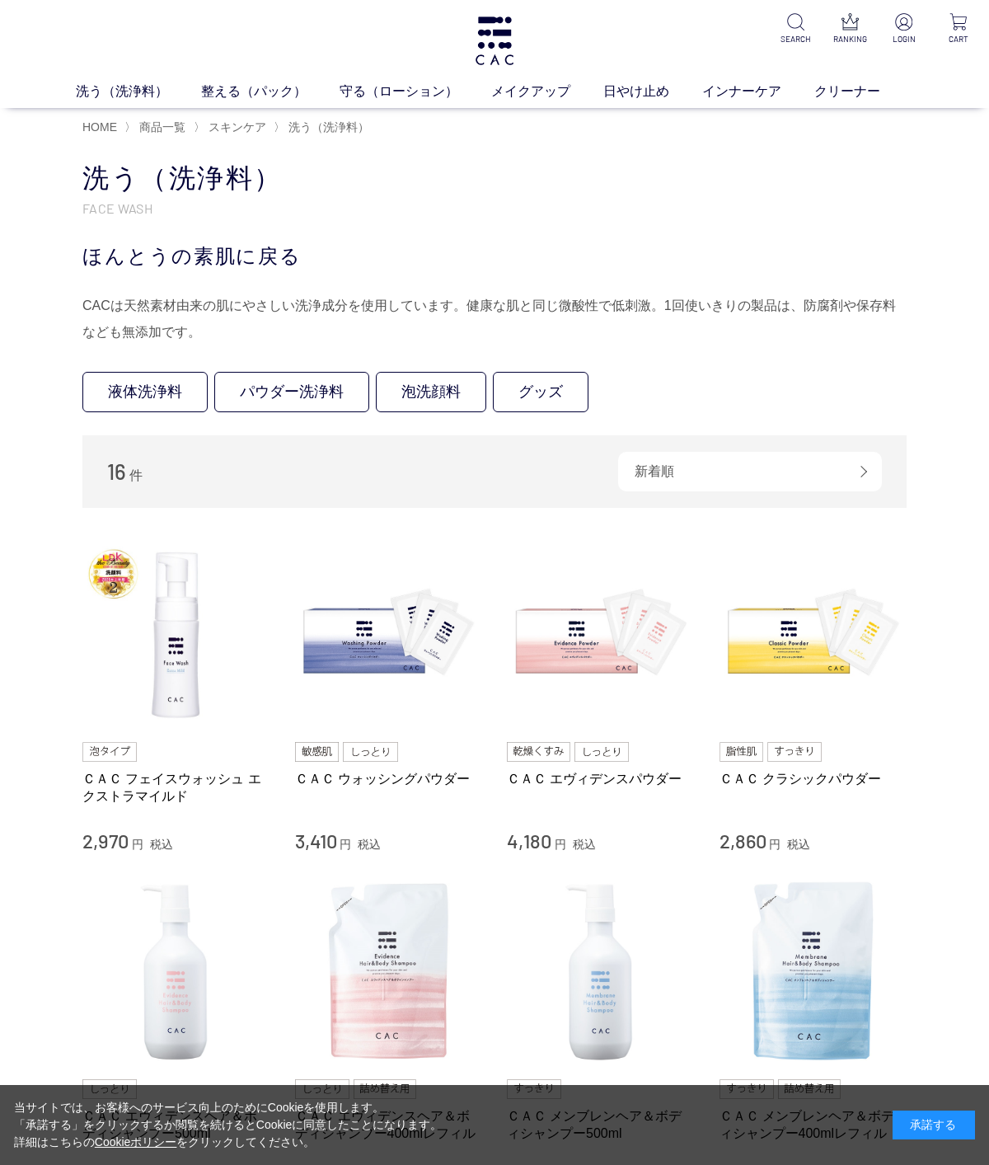
scroll to position [699, 0]
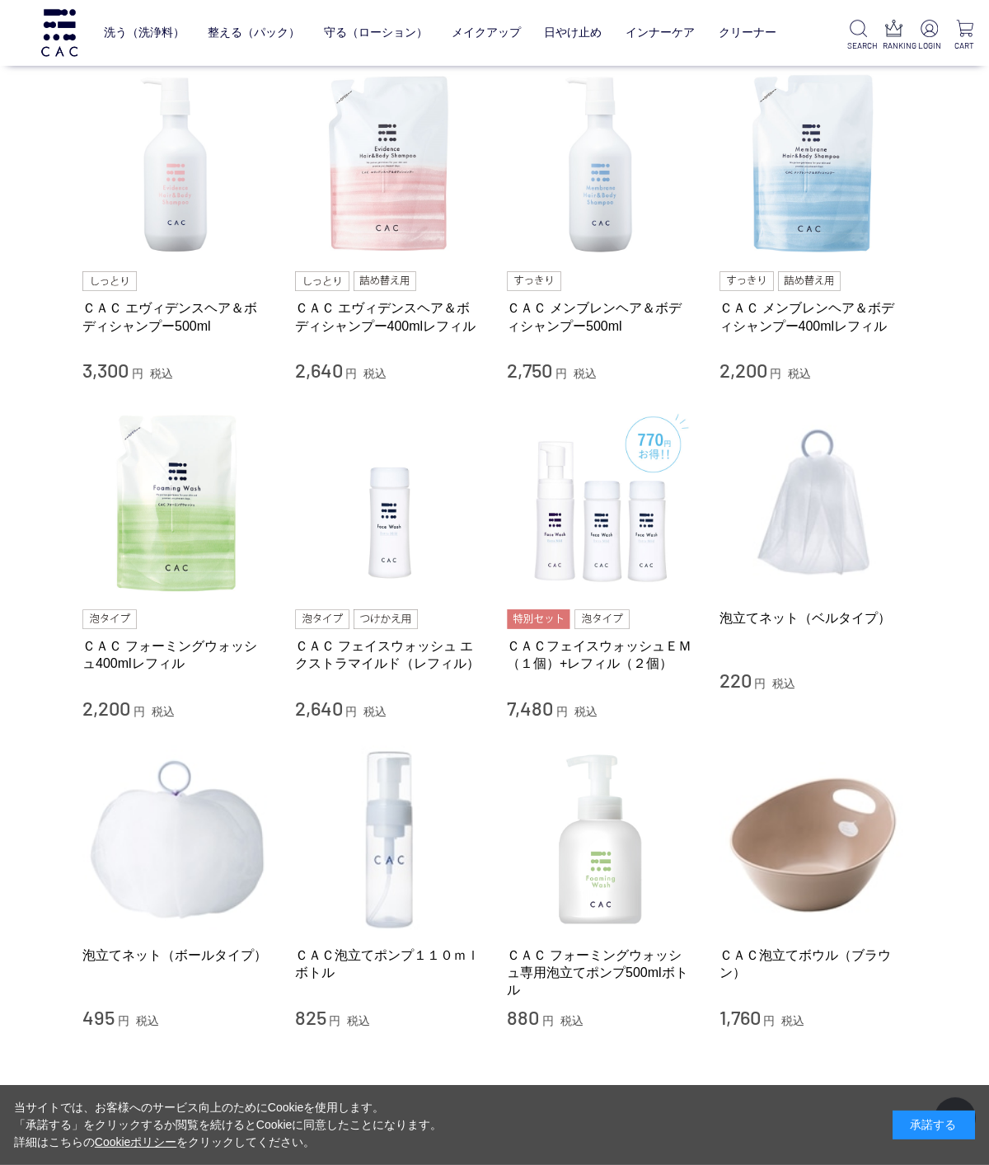
click at [816, 196] on img at bounding box center [814, 165] width 188 height 188
click at [418, 162] on img at bounding box center [389, 165] width 188 height 188
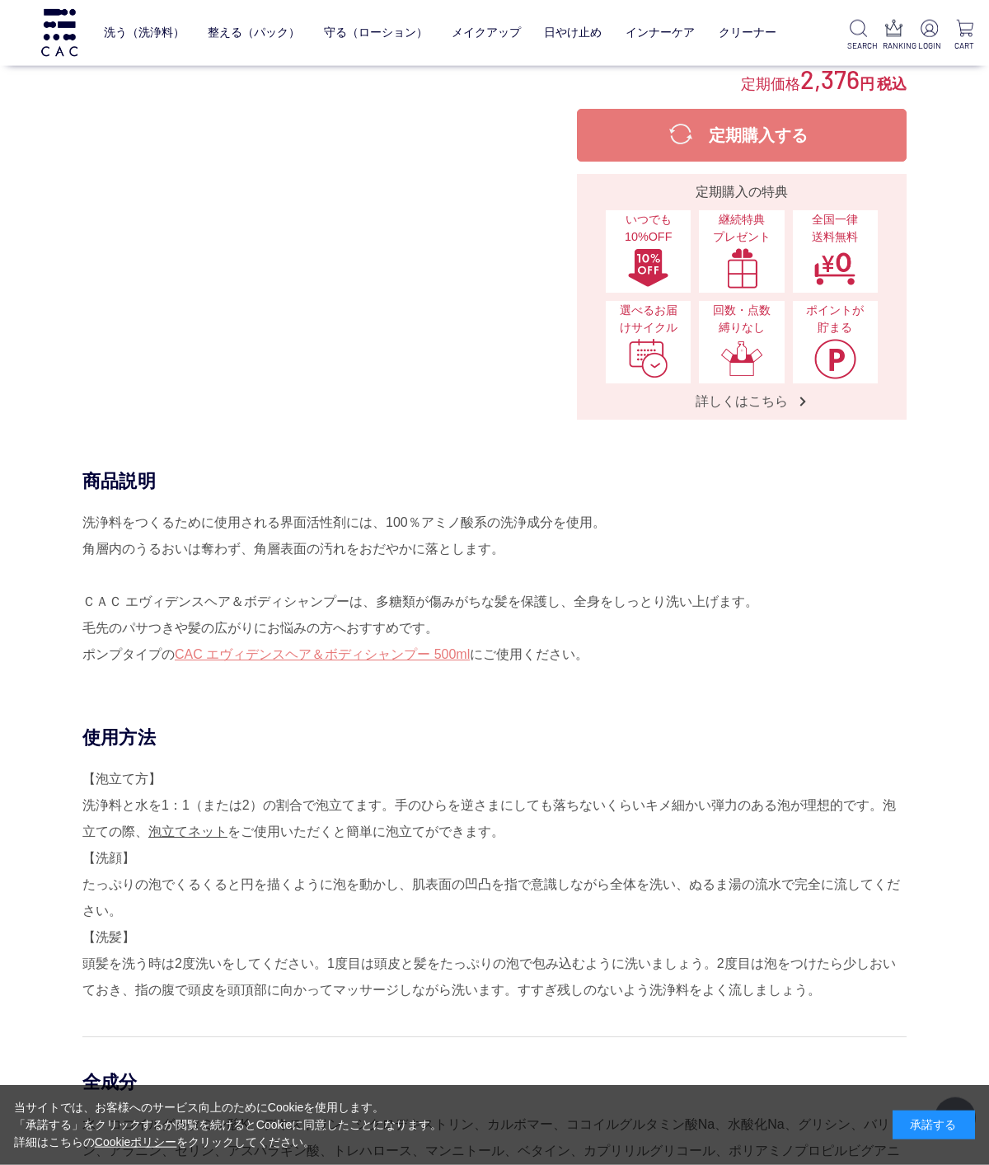
scroll to position [545, 0]
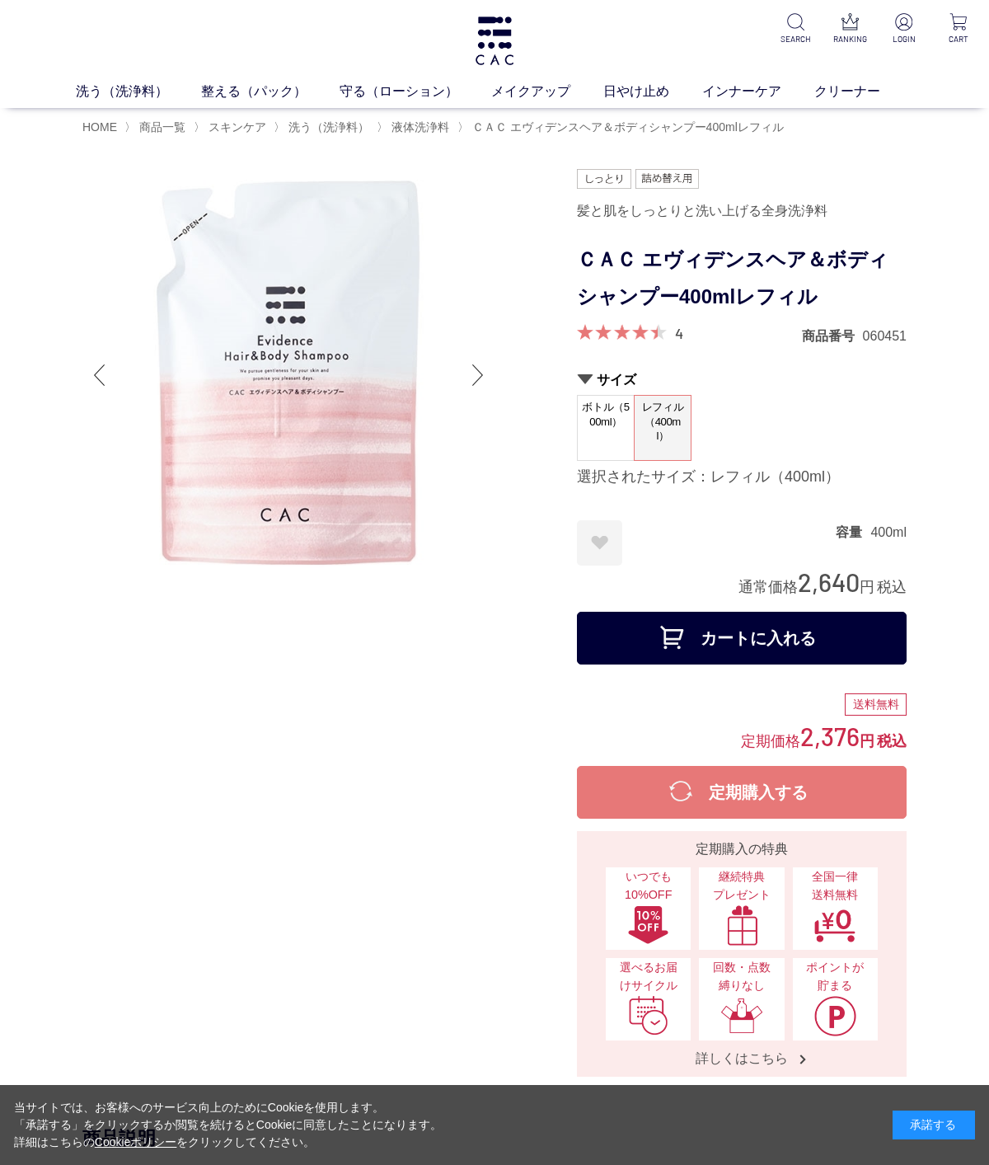
click at [130, 77] on div "洗う（洗浄料） 液体洗浄料 パウダー洗浄料 泡洗顔料 グッズ 整える（パック） フェイスパック ヘアパック 守る（ローション） 保湿化粧水 柔軟化粧水 美容液…" at bounding box center [494, 54] width 989 height 108
click at [110, 88] on link "洗う（洗浄料）" at bounding box center [138, 92] width 125 height 20
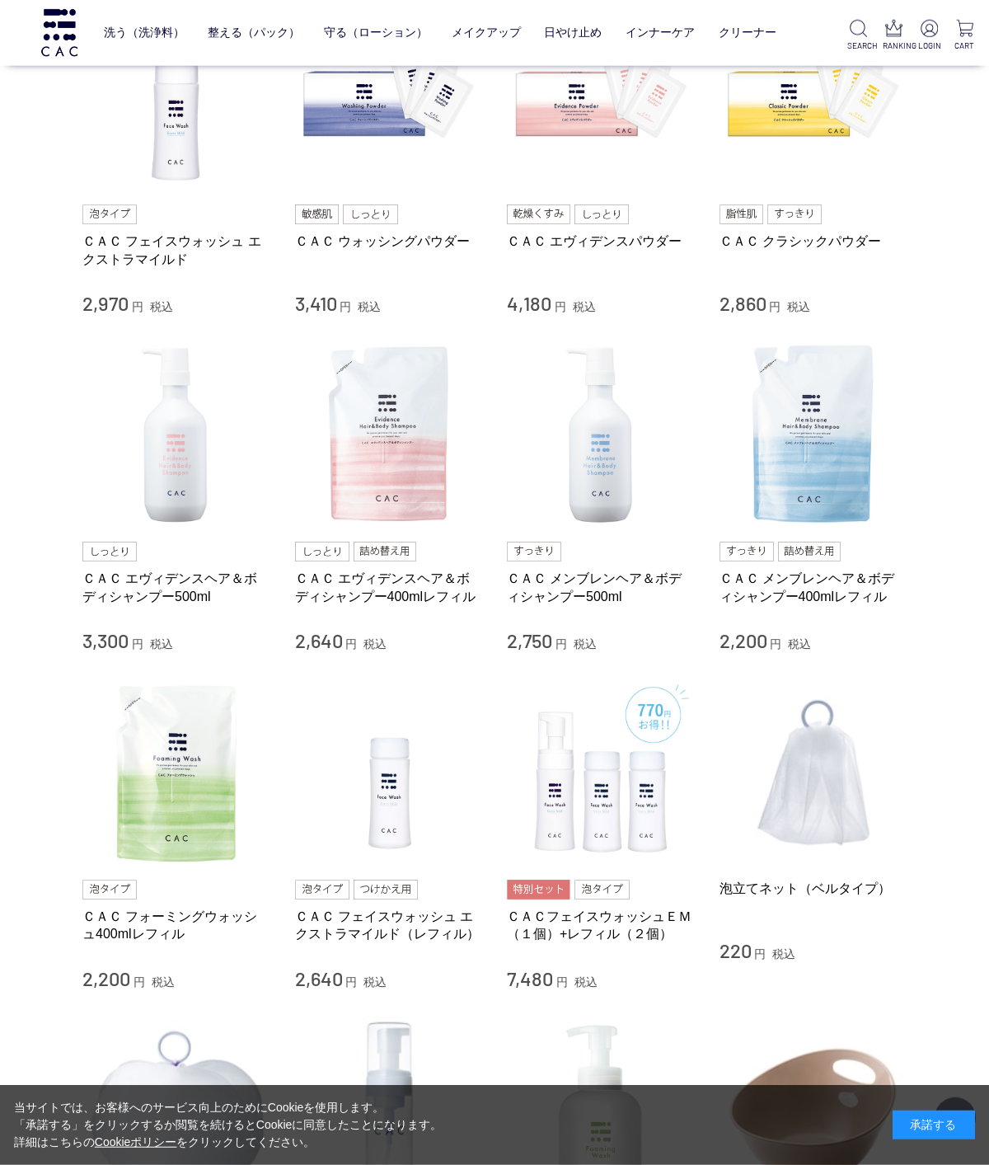
scroll to position [429, 0]
click at [805, 449] on img at bounding box center [814, 435] width 188 height 188
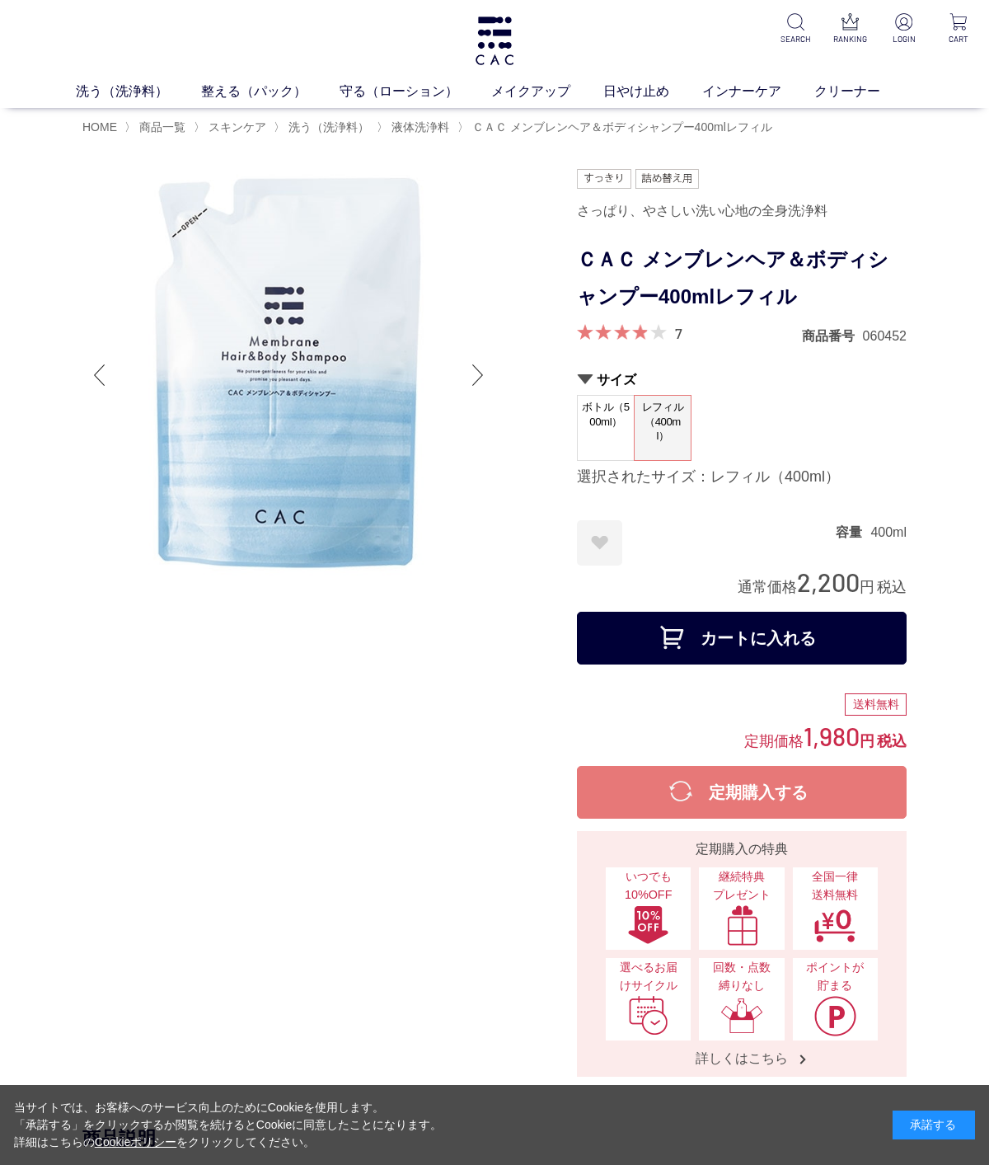
click at [124, 84] on link "洗う（洗浄料）" at bounding box center [138, 92] width 125 height 20
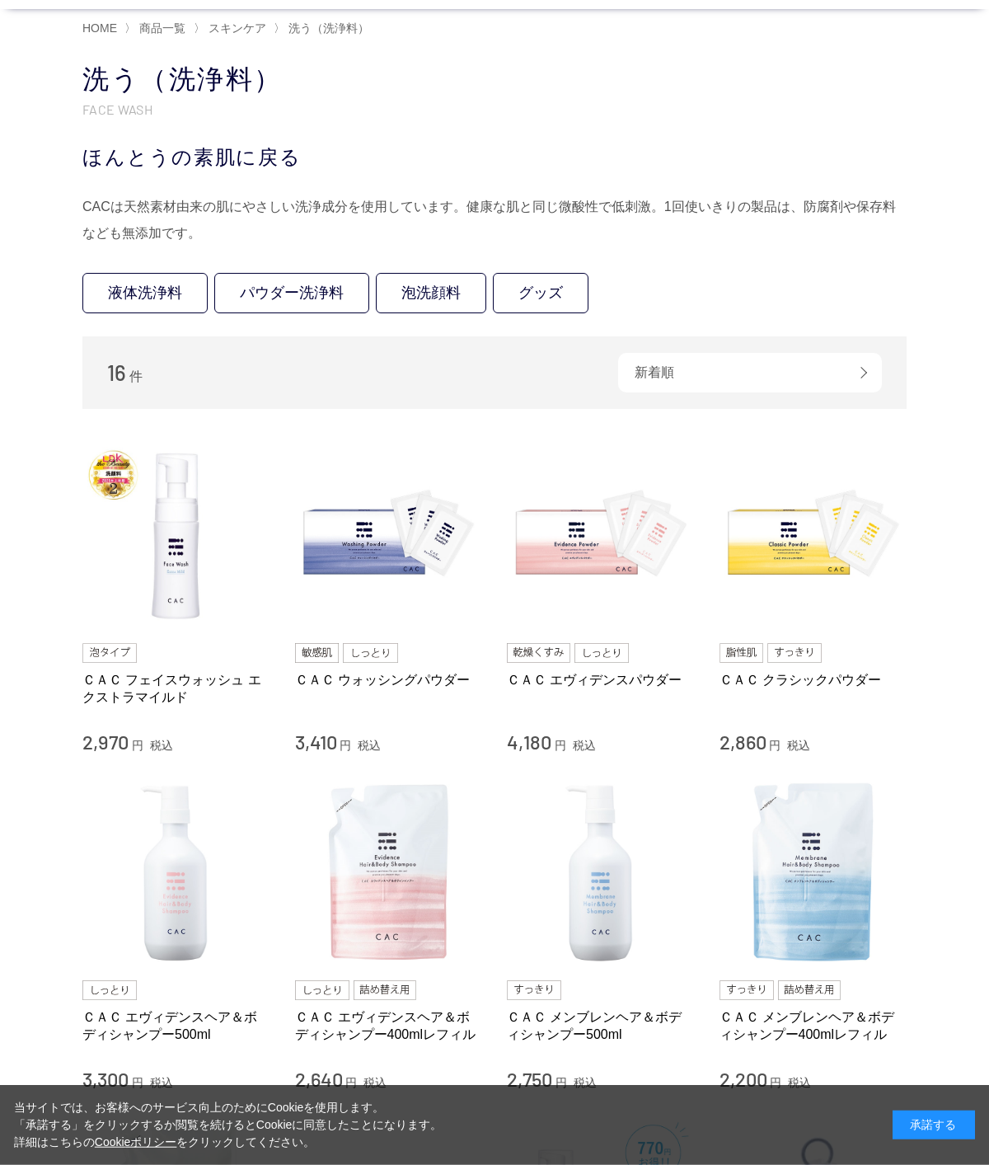
scroll to position [167, 0]
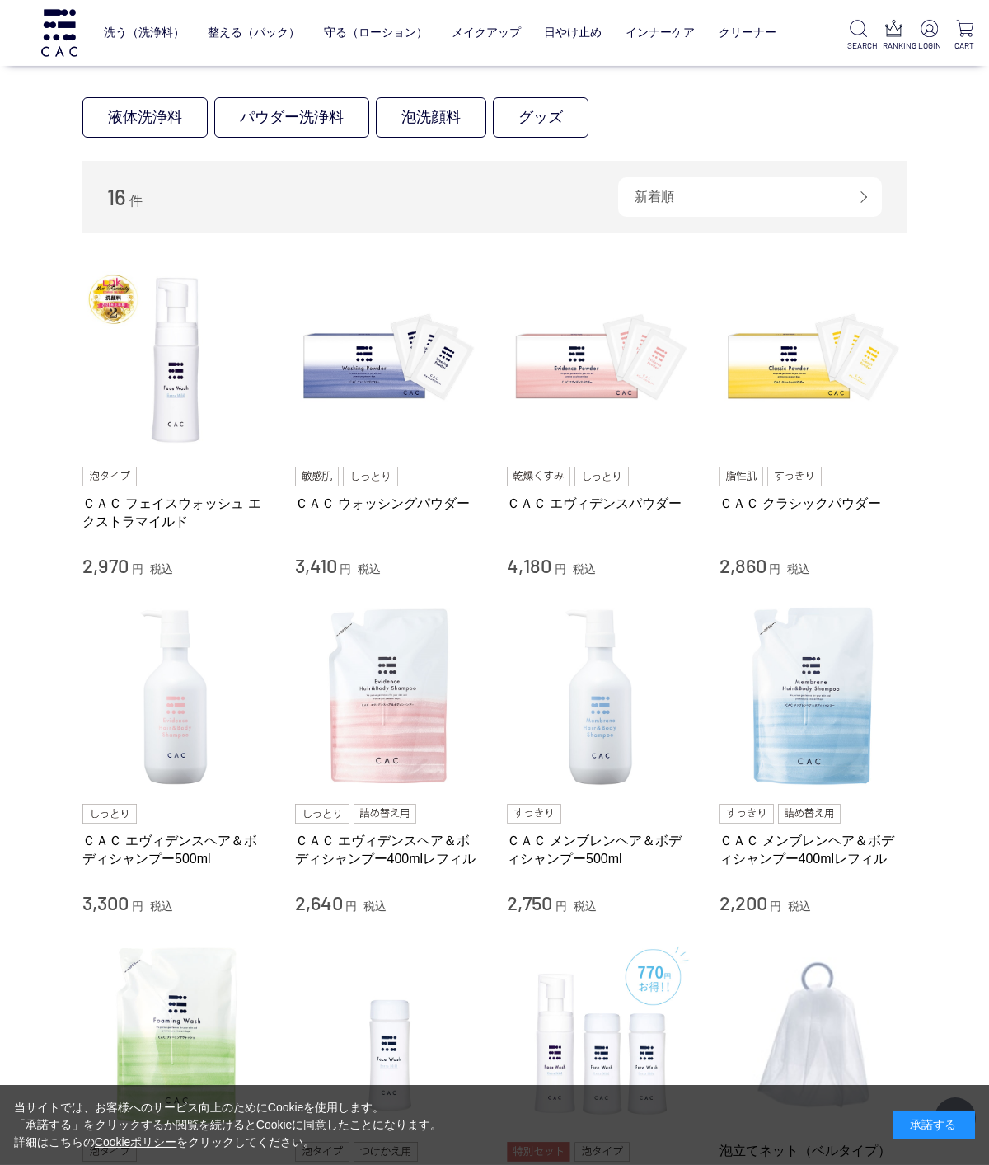
click at [406, 704] on img at bounding box center [389, 698] width 188 height 188
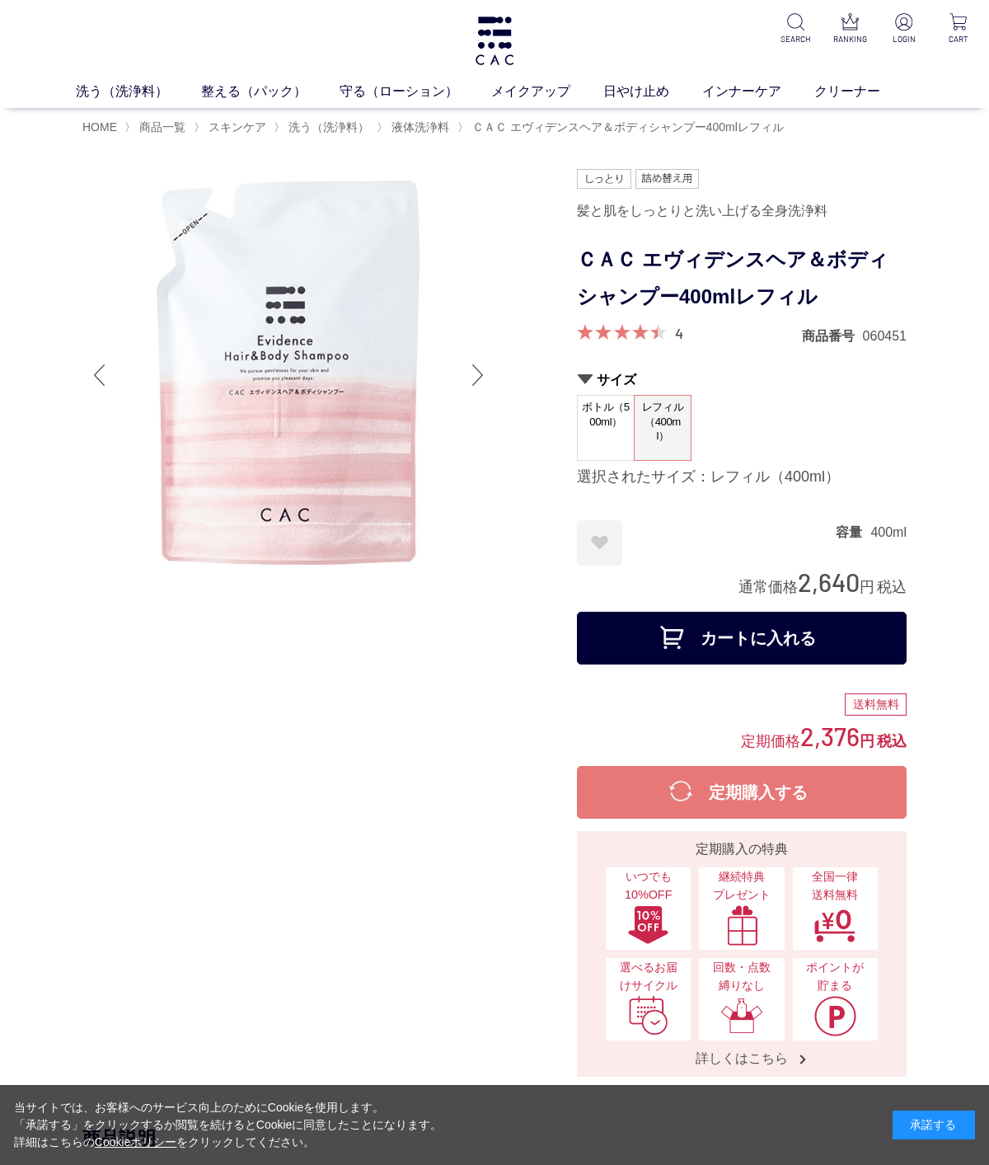
click at [126, 88] on link "洗う（洗浄料）" at bounding box center [138, 92] width 125 height 20
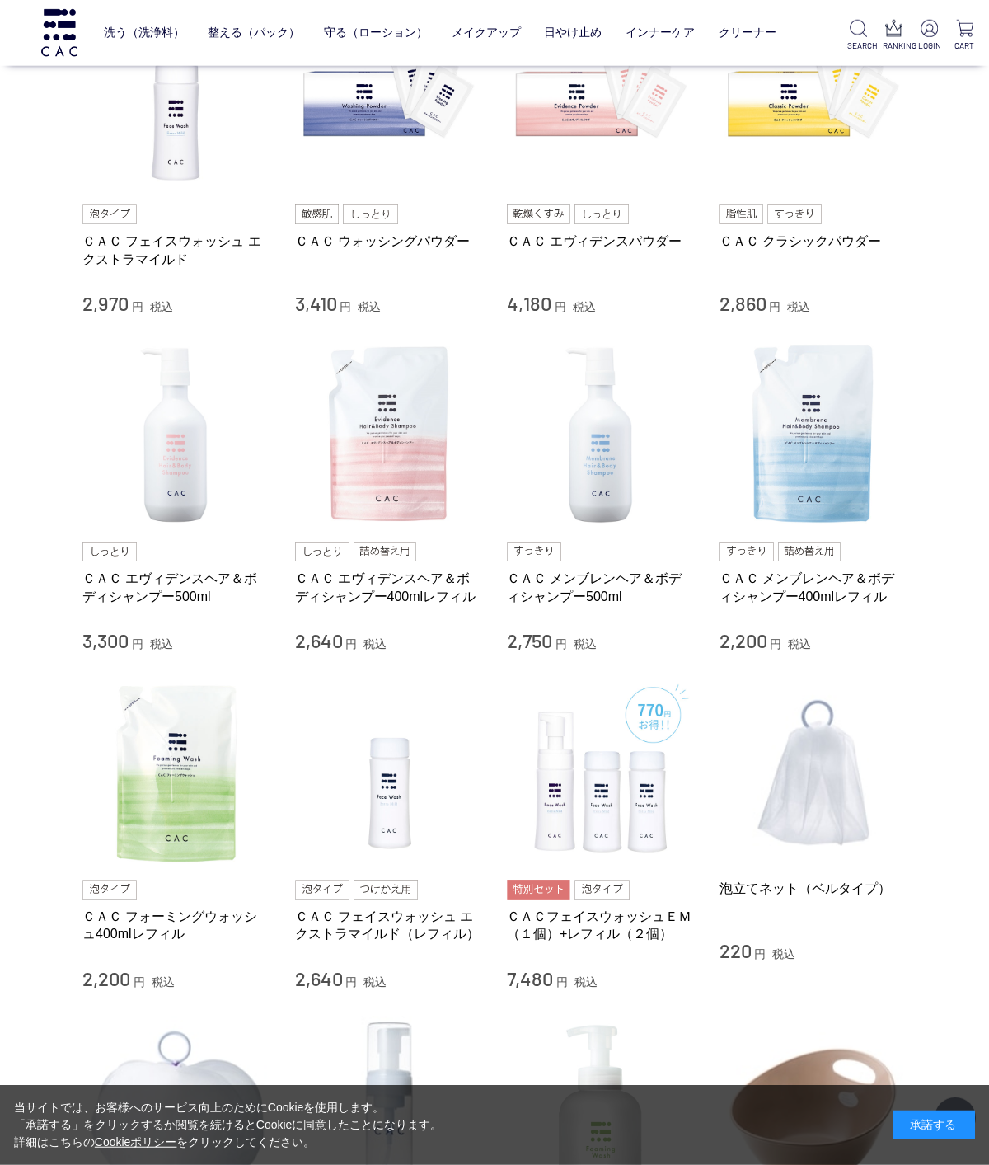
scroll to position [429, 0]
click at [809, 446] on img at bounding box center [814, 435] width 188 height 188
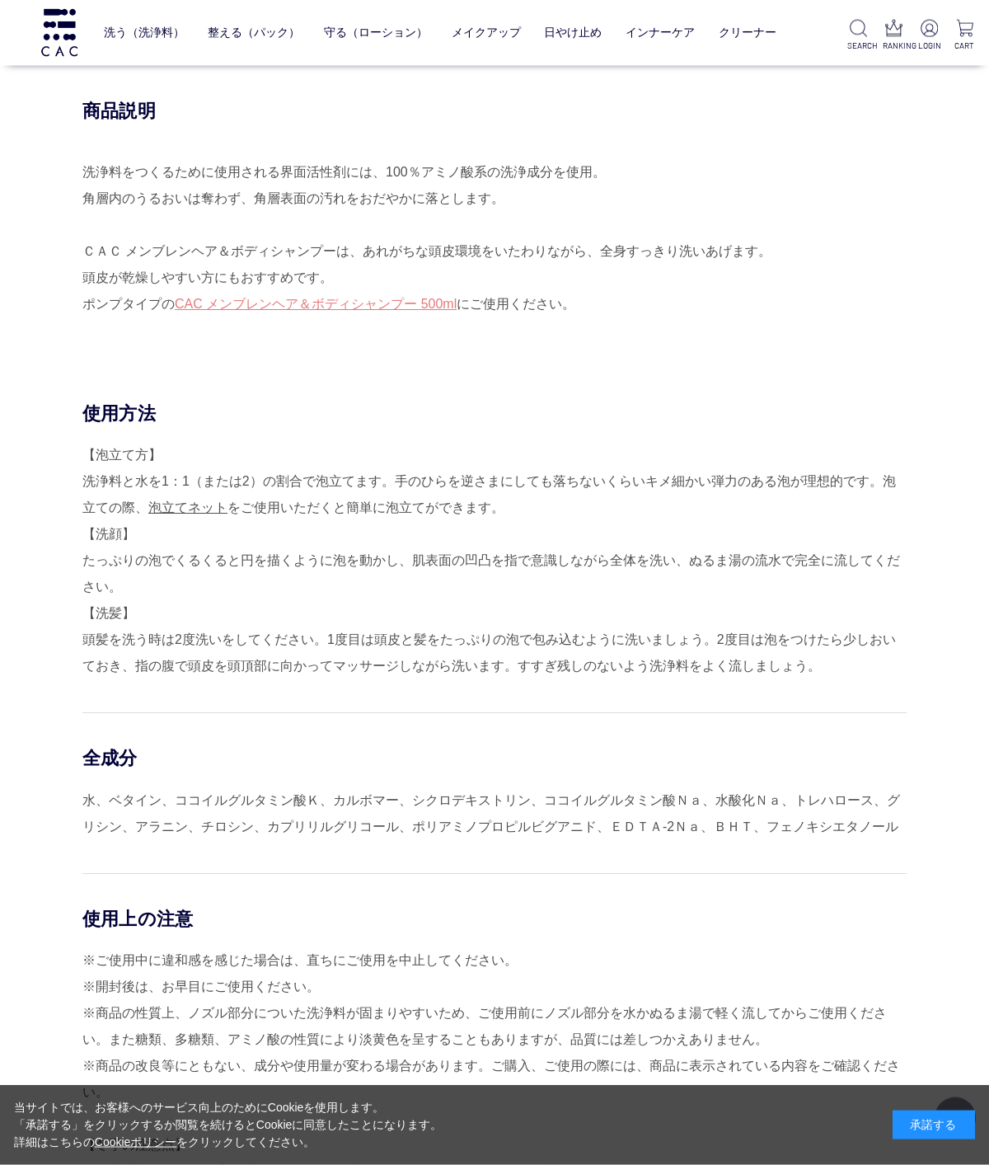
scroll to position [919, 0]
click at [387, 31] on link "守る（ローション）" at bounding box center [376, 32] width 104 height 39
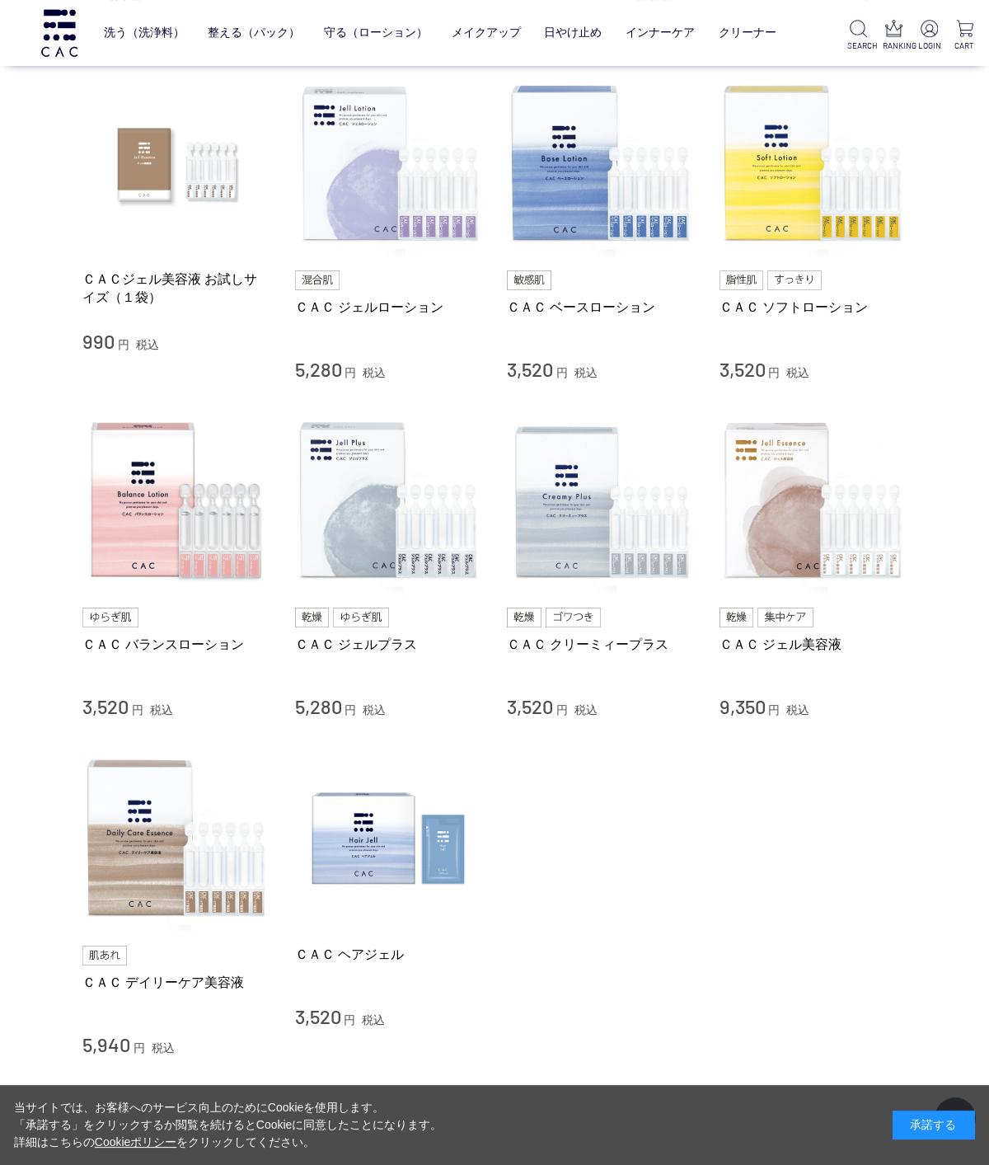
scroll to position [336, 0]
click at [159, 186] on img at bounding box center [176, 164] width 188 height 188
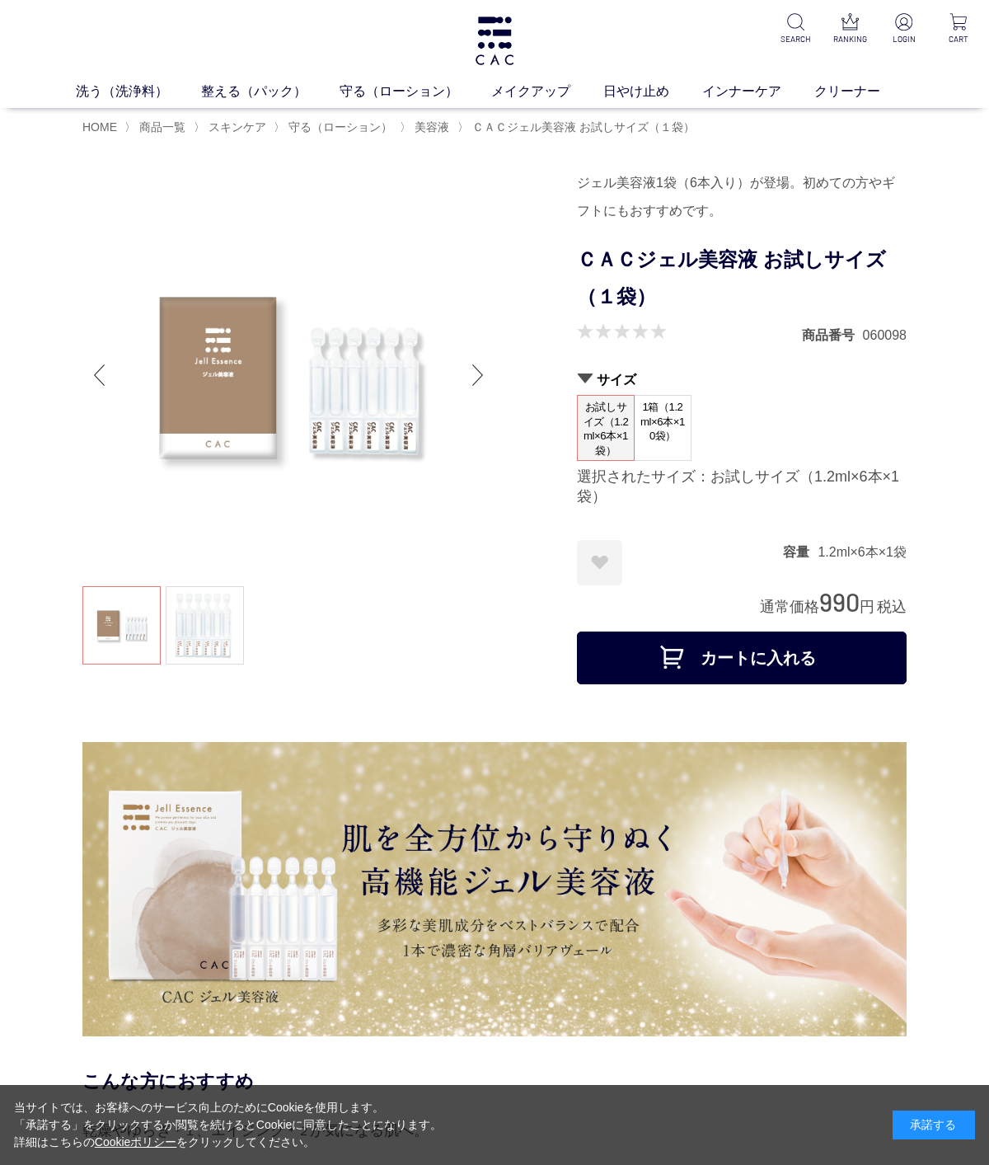
click at [670, 438] on span "1箱（1.2ml×6本×10袋）" at bounding box center [663, 422] width 56 height 52
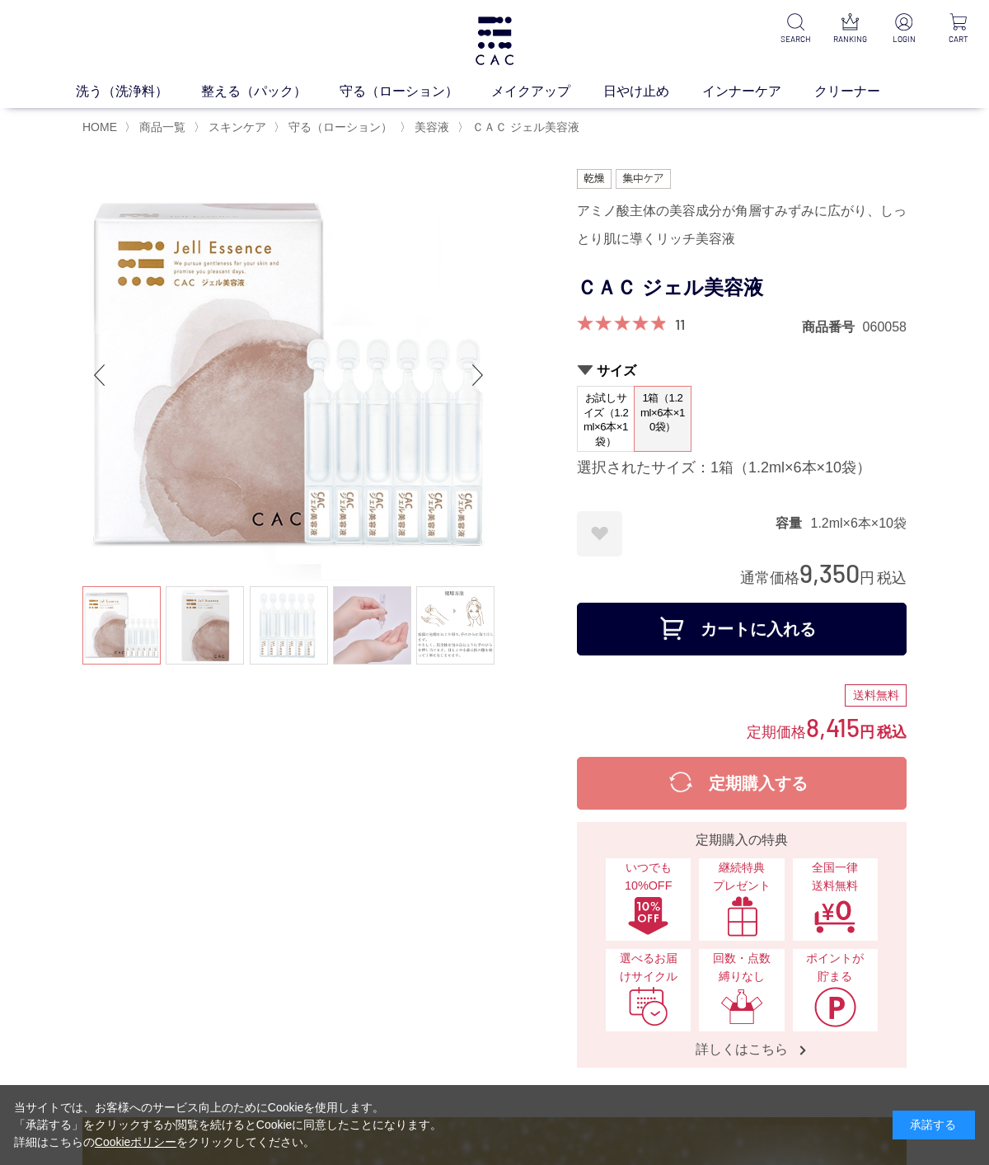
click at [603, 432] on span "お試しサイズ（1.2ml×6本×1袋）" at bounding box center [606, 420] width 56 height 66
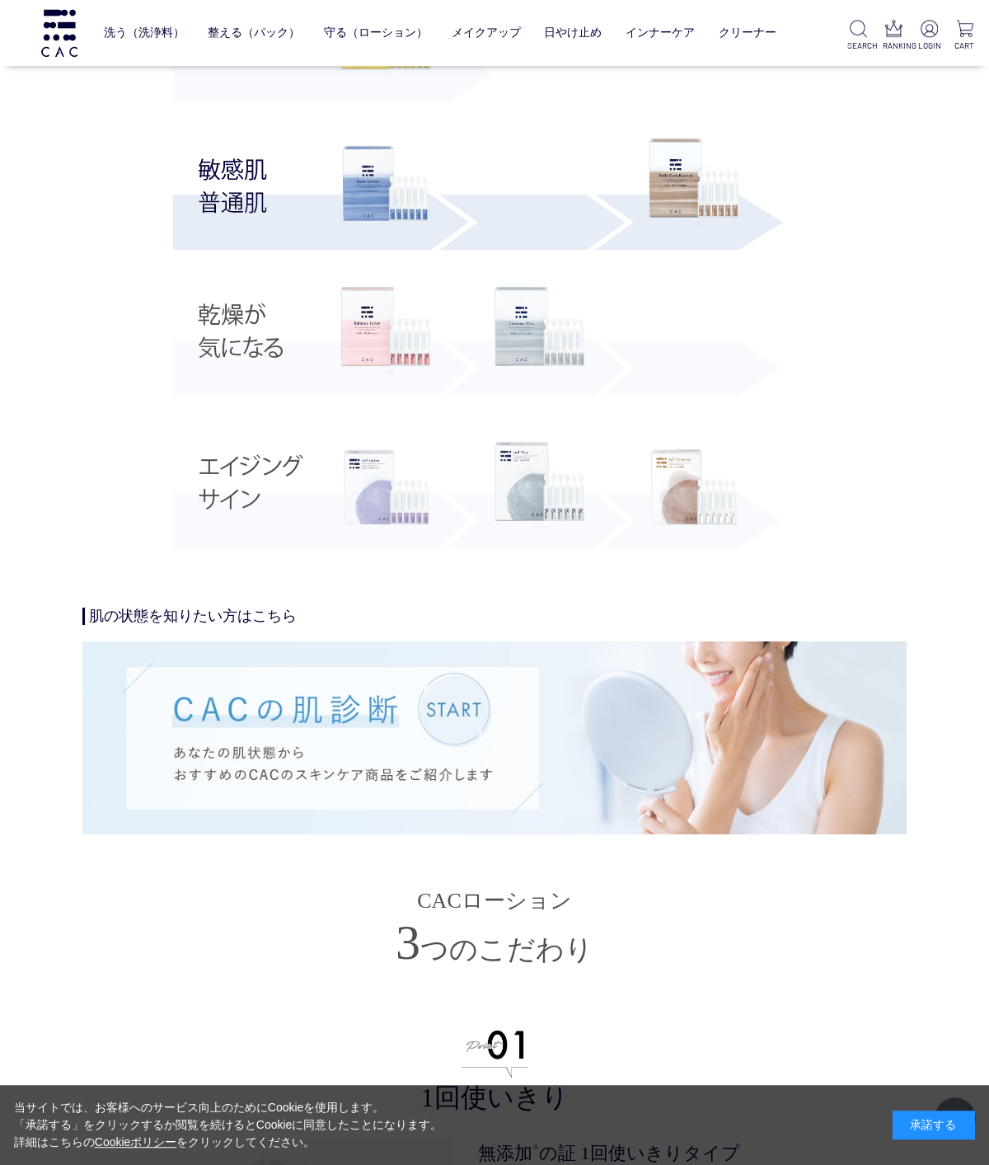
scroll to position [3534, 0]
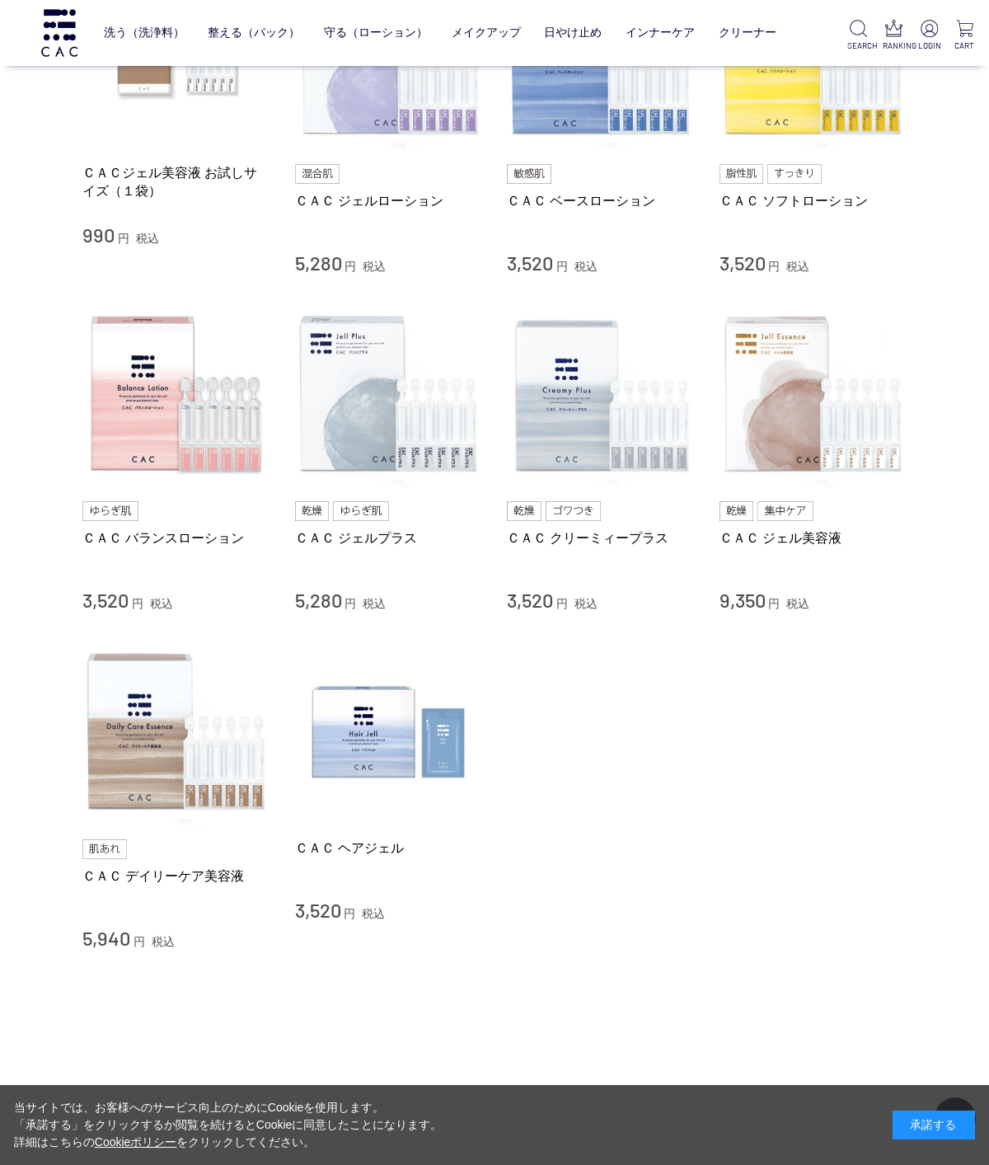
click at [951, 285] on div "買い物かご 買い物かご内の商品 買い物かごは空です... カテゴリから探す 商品一覧 スキンケア 洗う（洗浄料） 整える（パック） 守る（ローション） 保湿化…" at bounding box center [494, 346] width 989 height 1505
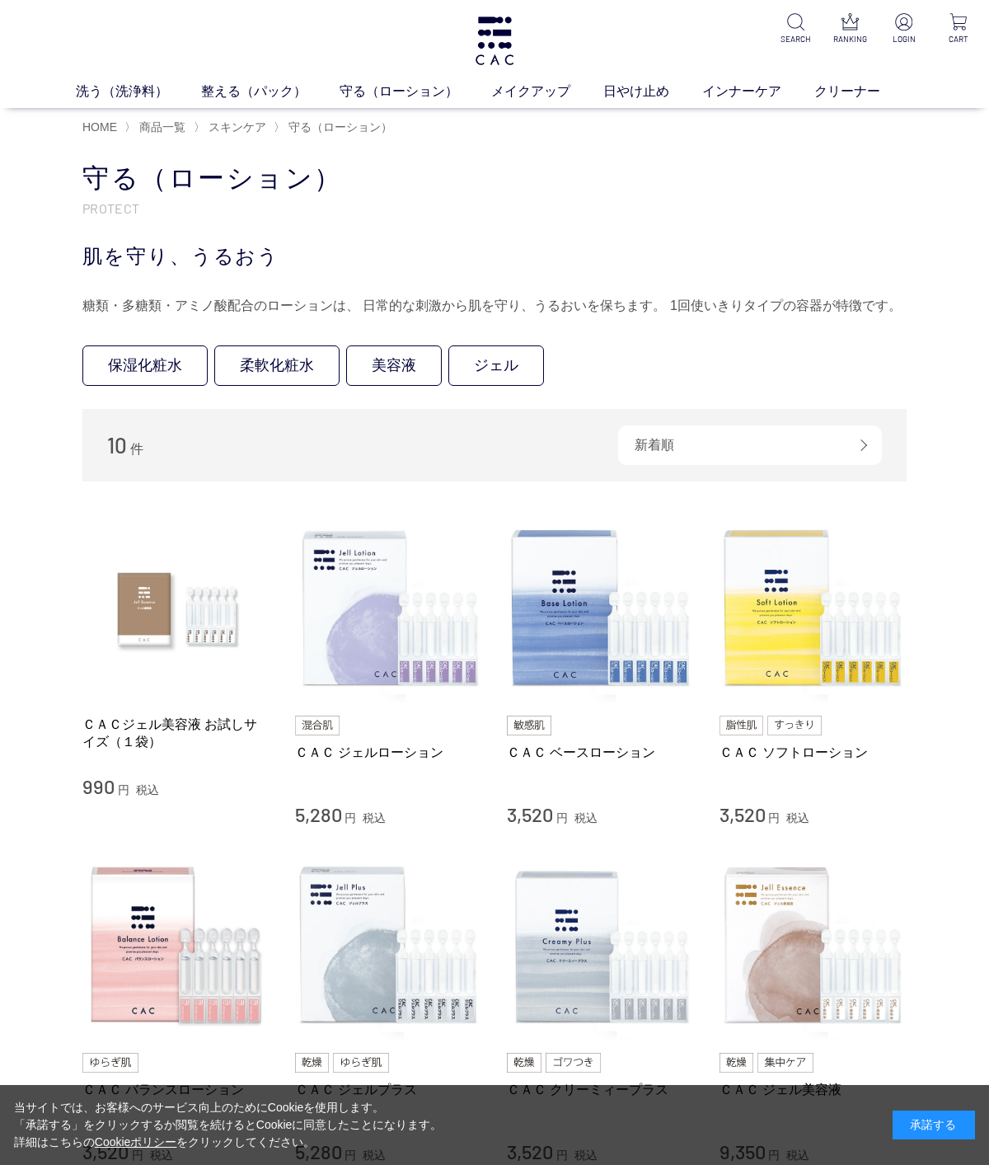
click at [528, 101] on link "メイクアップ" at bounding box center [547, 92] width 112 height 20
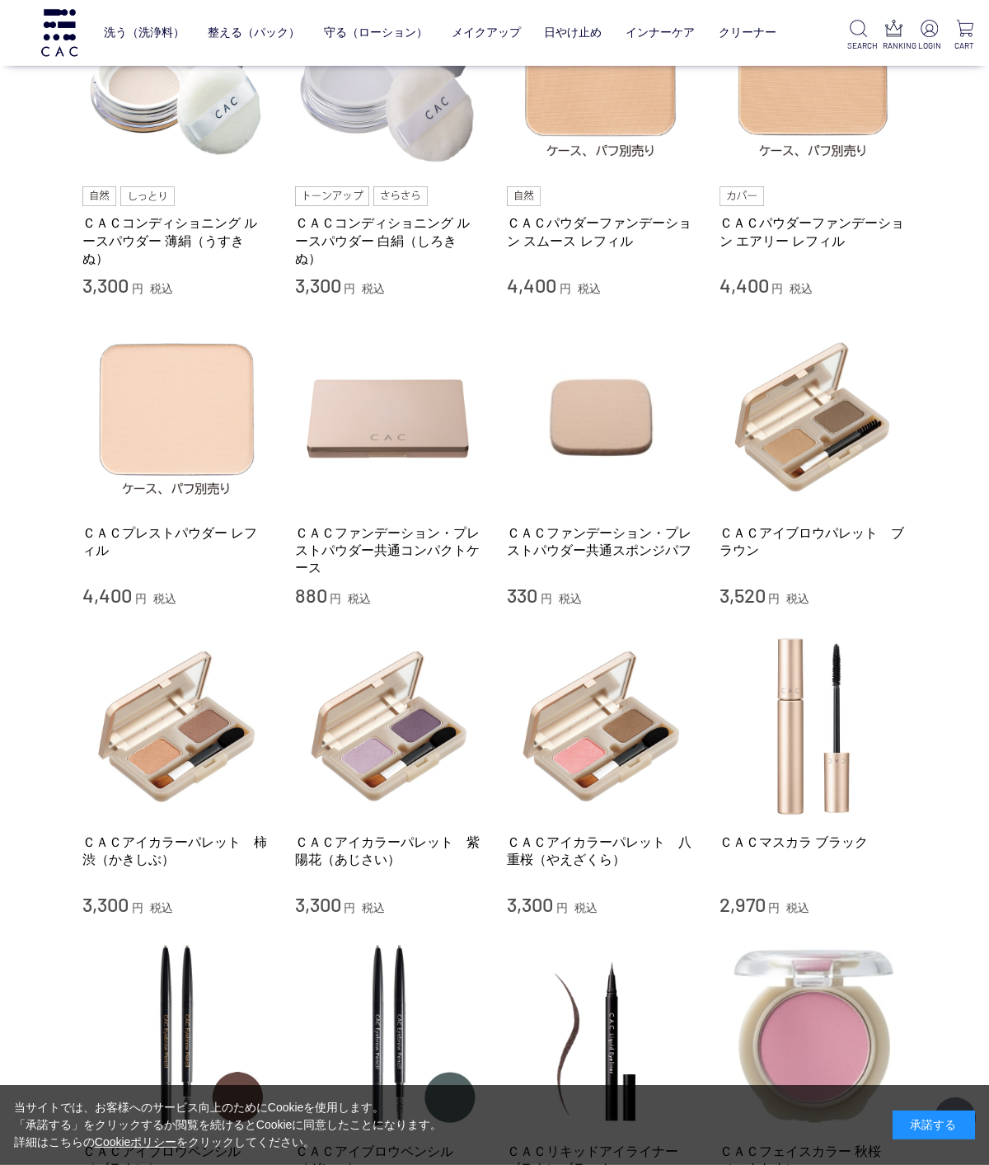
scroll to position [763, 0]
